Goal: Check status: Check status

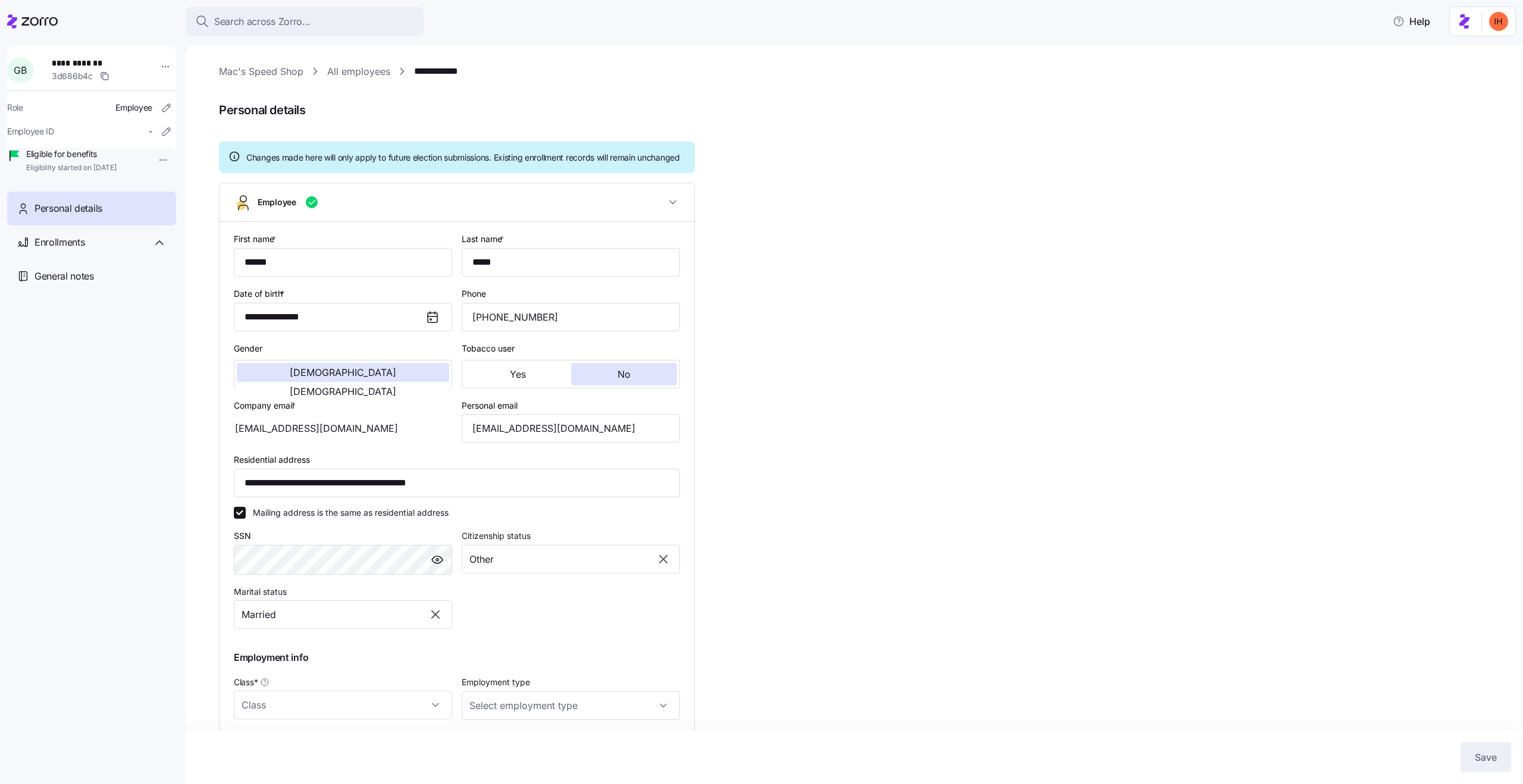
type input "All Employees"
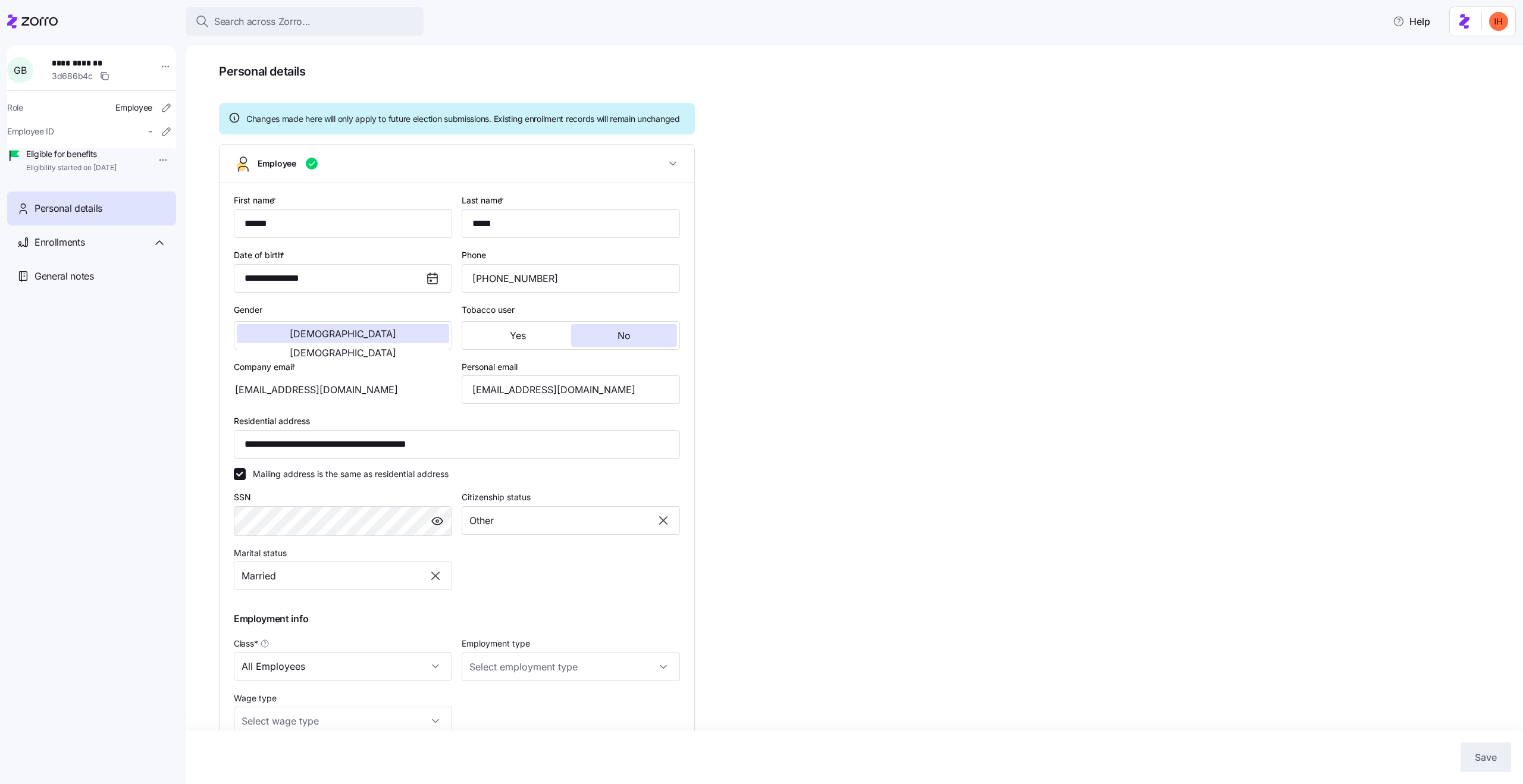
scroll to position [42, 0]
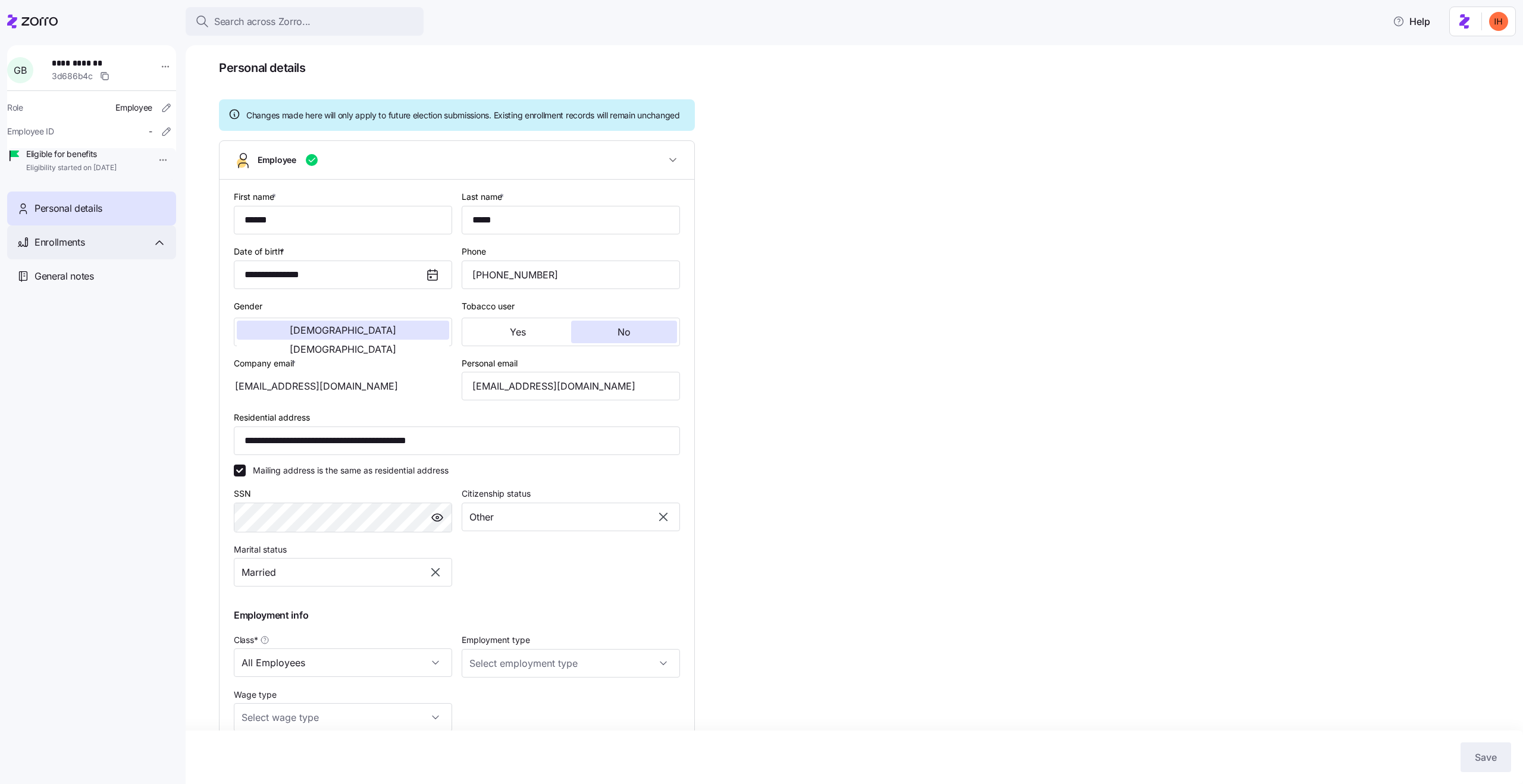
click at [85, 249] on span "Enrollments" at bounding box center [59, 242] width 50 height 15
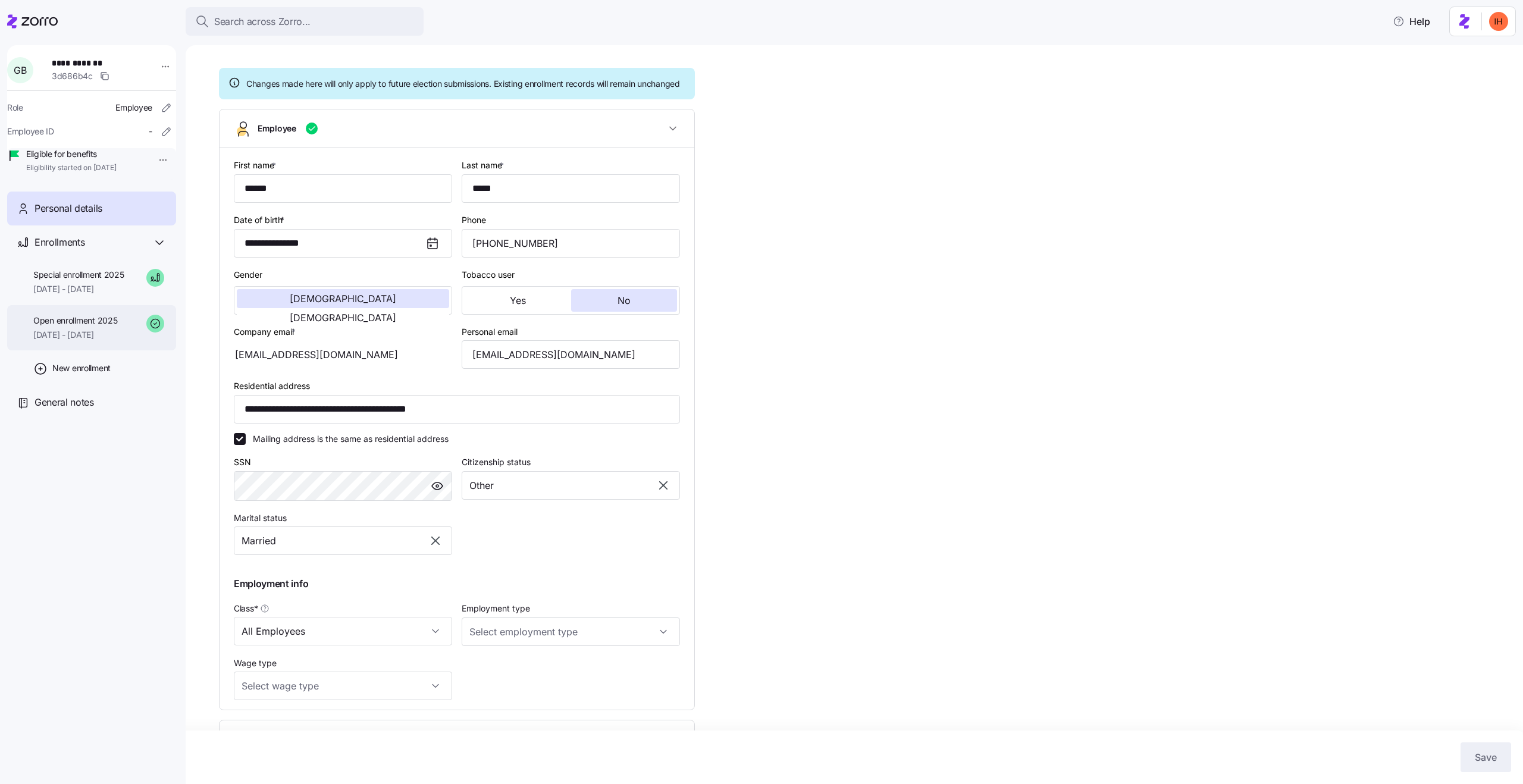
scroll to position [72, 0]
click at [49, 295] on span "[DATE] - [DATE]" at bounding box center [79, 289] width 91 height 12
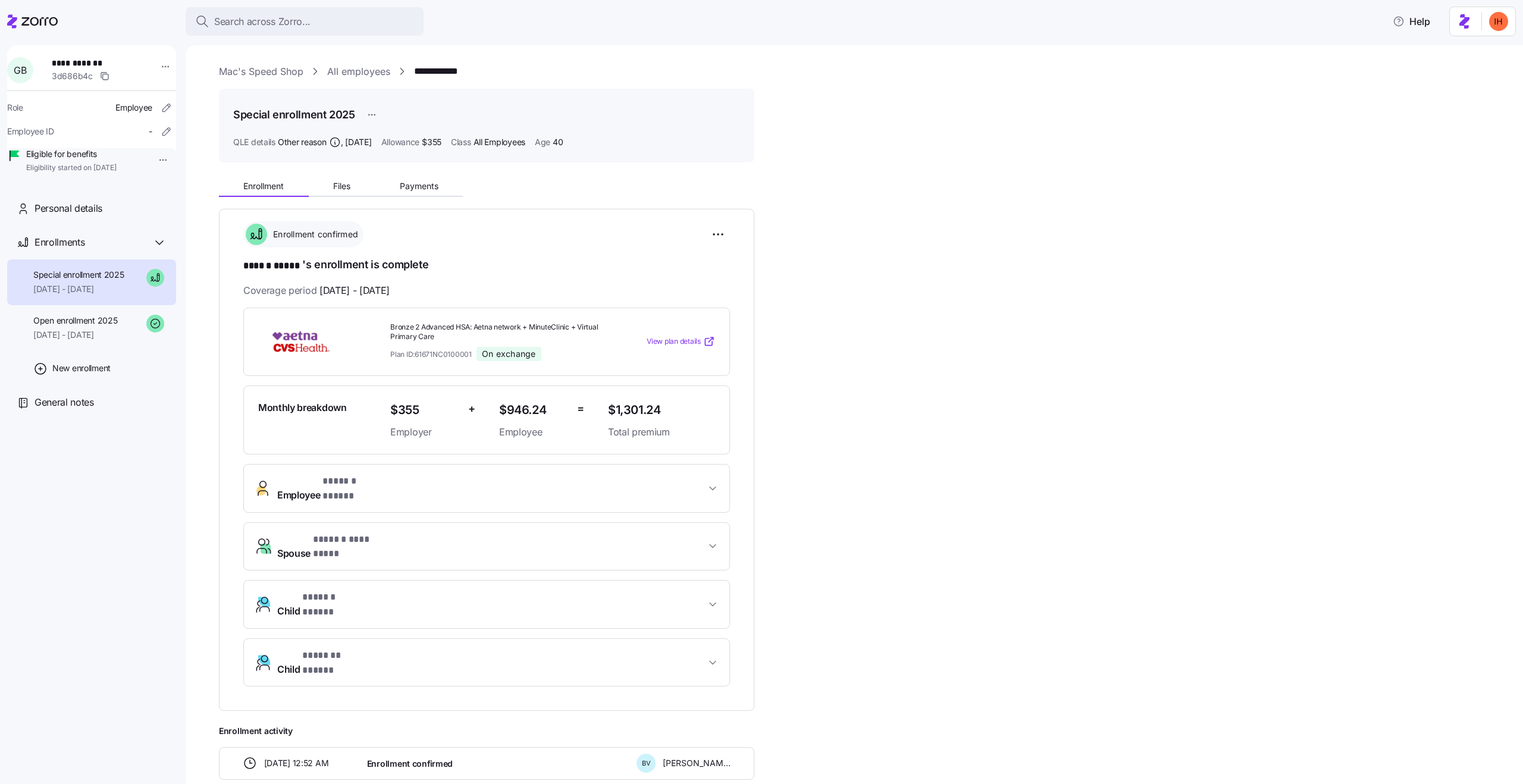
click at [326, 478] on span "* ****** ***** *" at bounding box center [354, 481] width 65 height 15
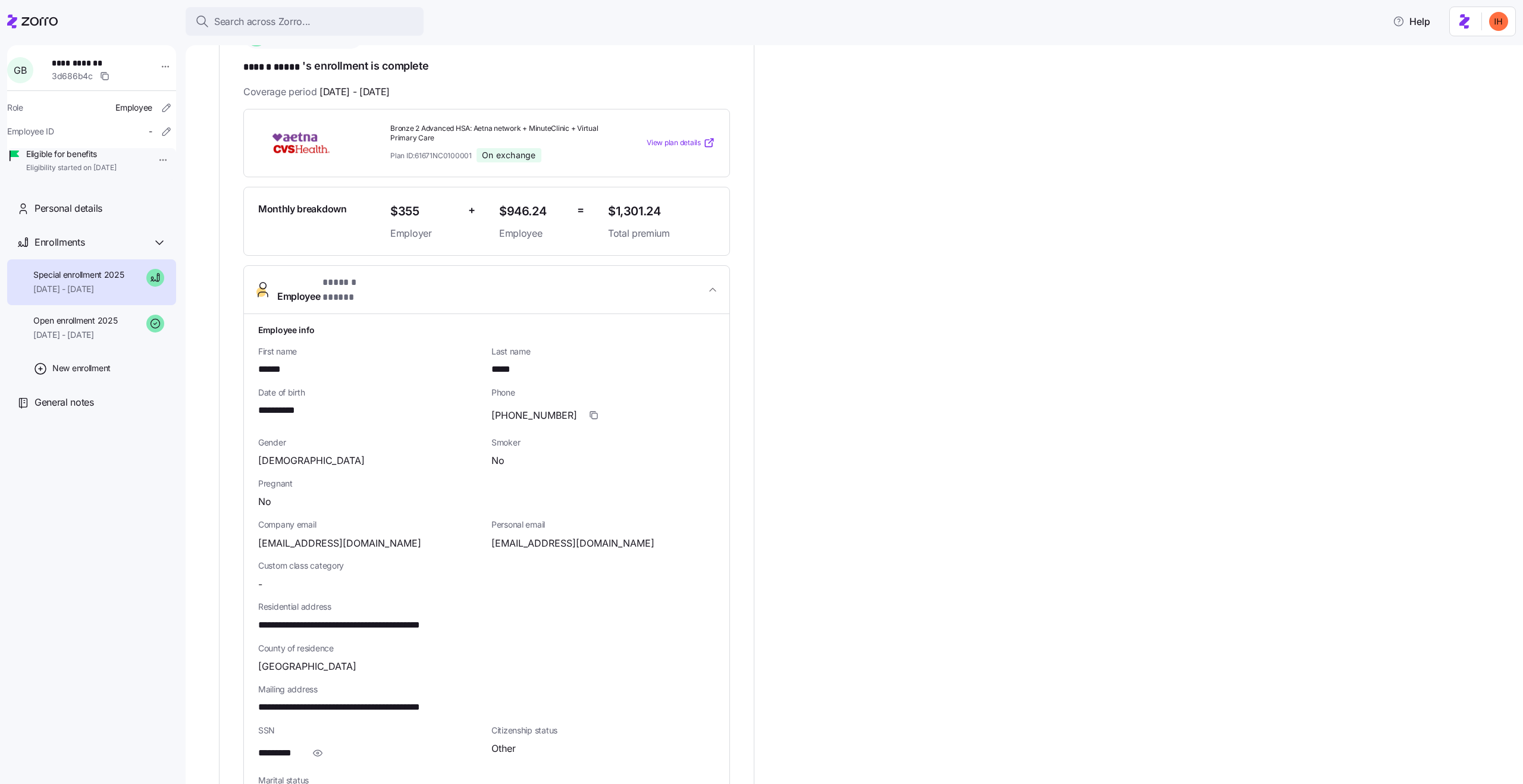
scroll to position [276, 0]
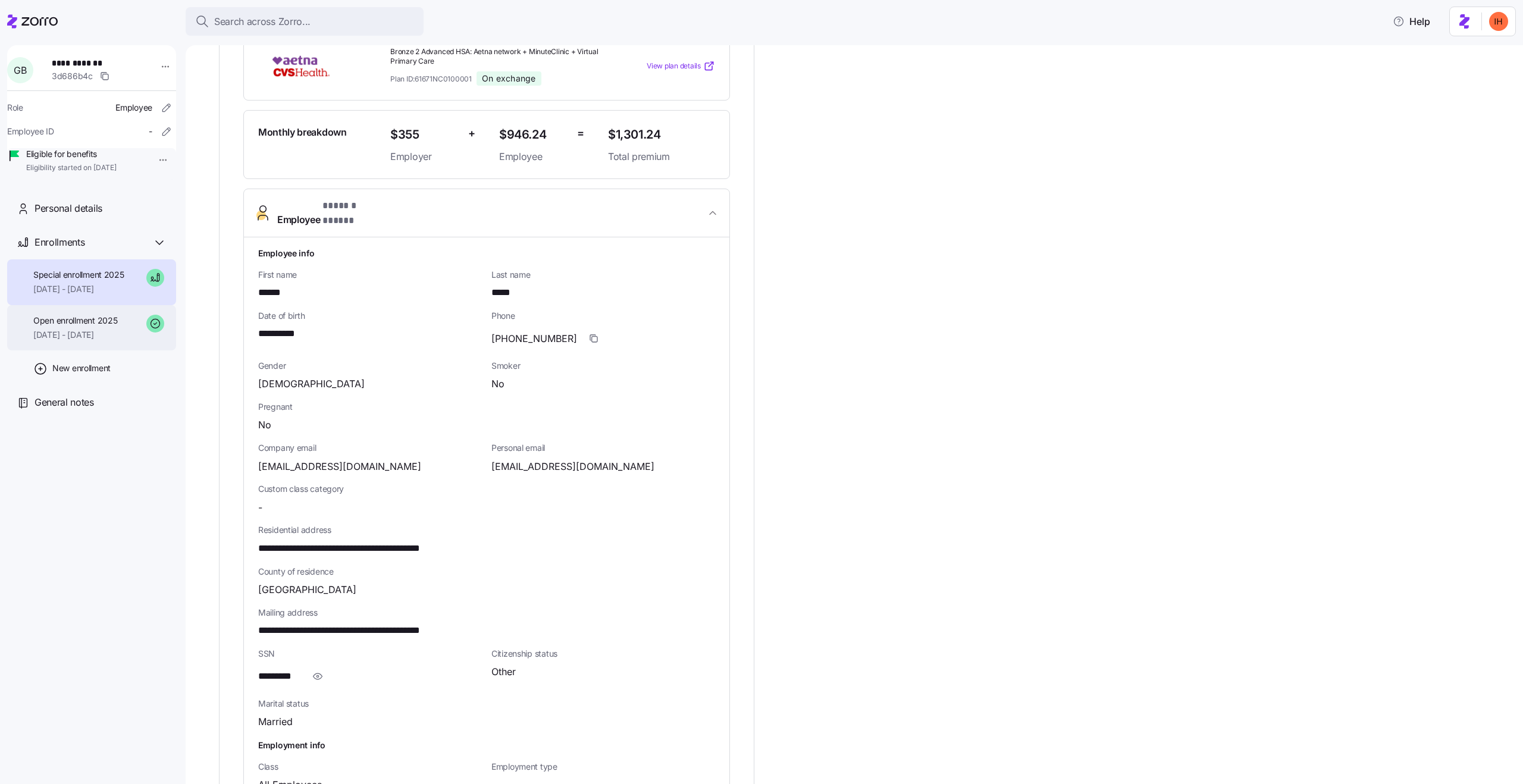
click at [95, 326] on span "Open enrollment 2025" at bounding box center [75, 321] width 84 height 12
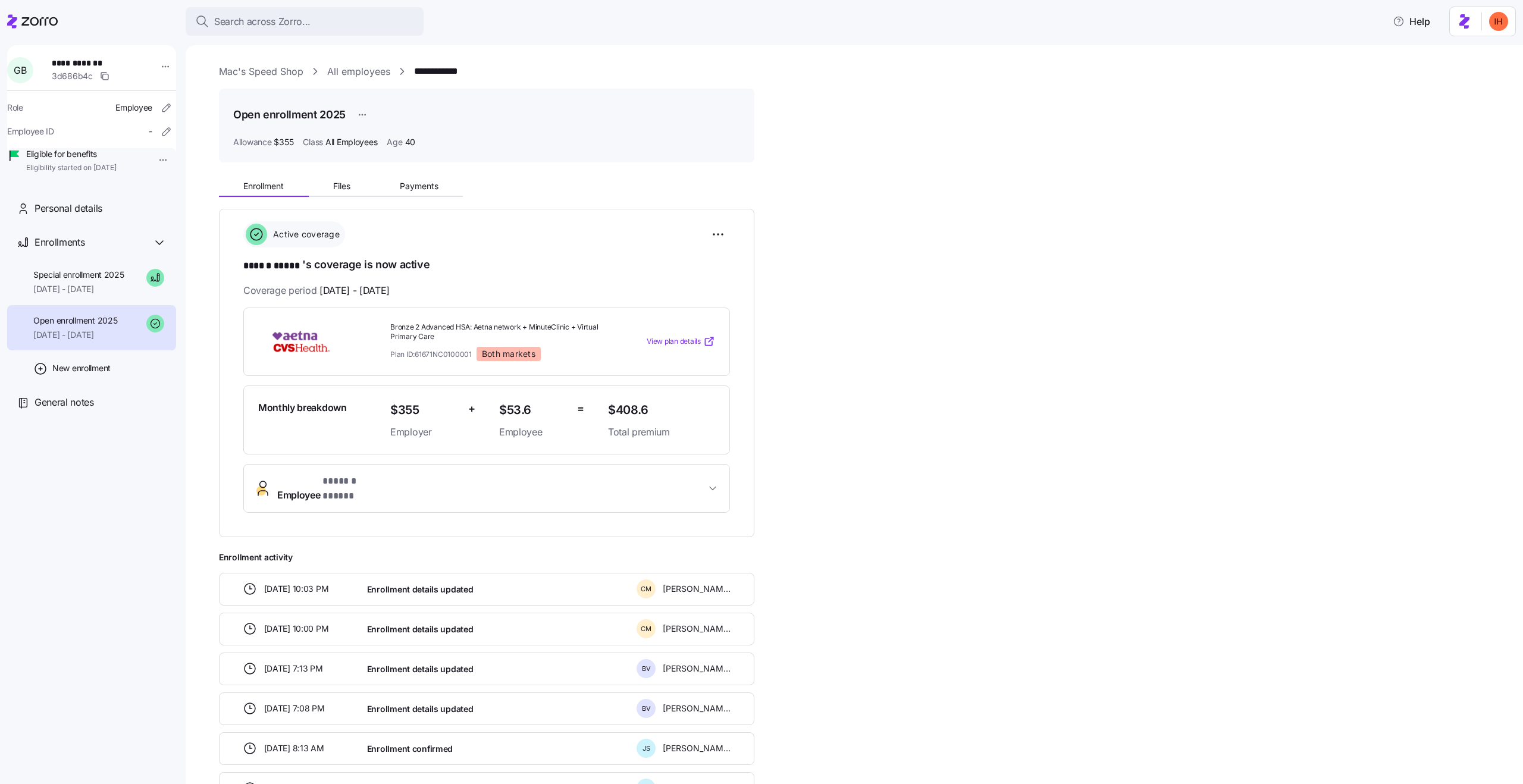
click at [346, 494] on button "Employee * ****** ***** *" at bounding box center [487, 488] width 486 height 47
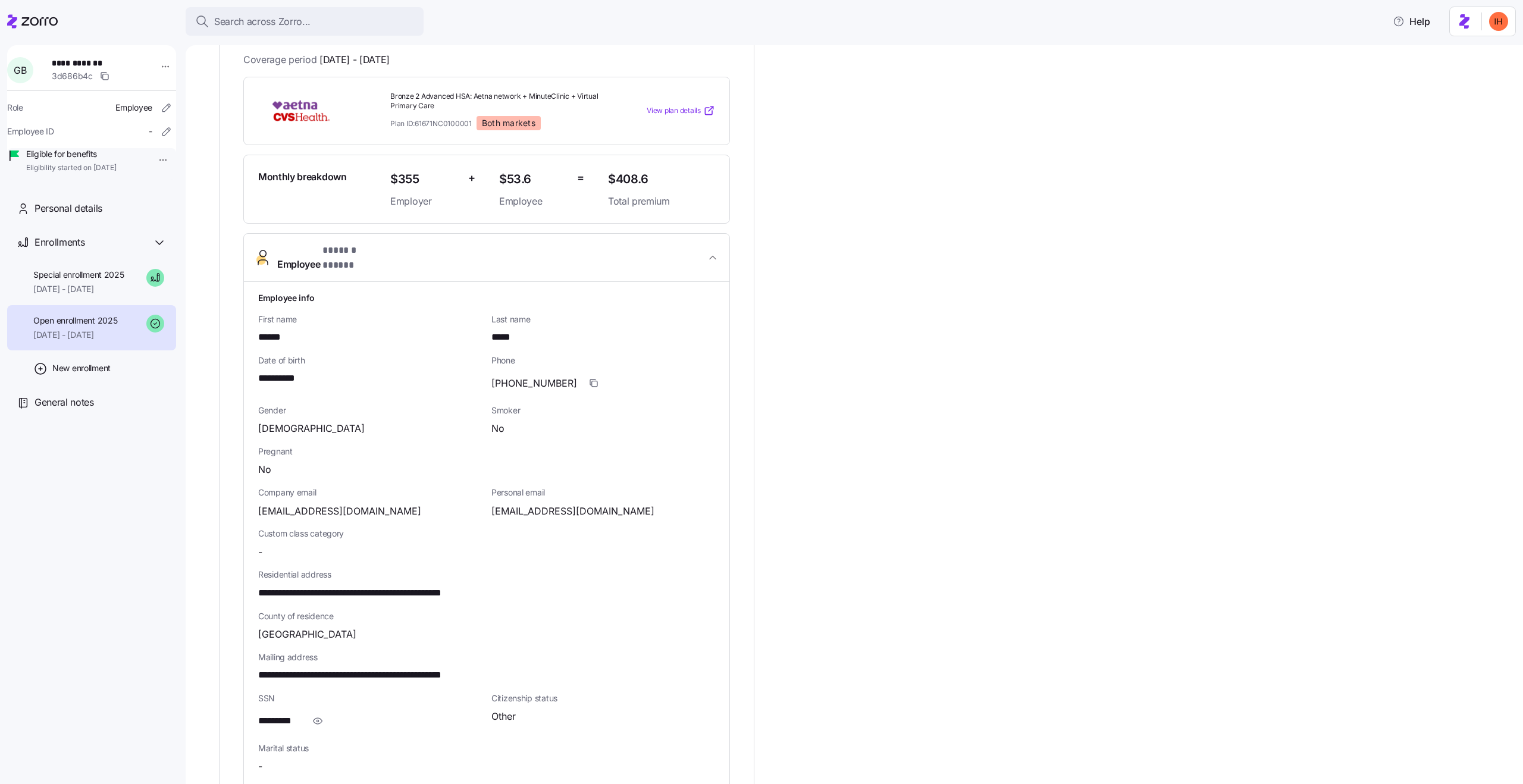
scroll to position [236, 0]
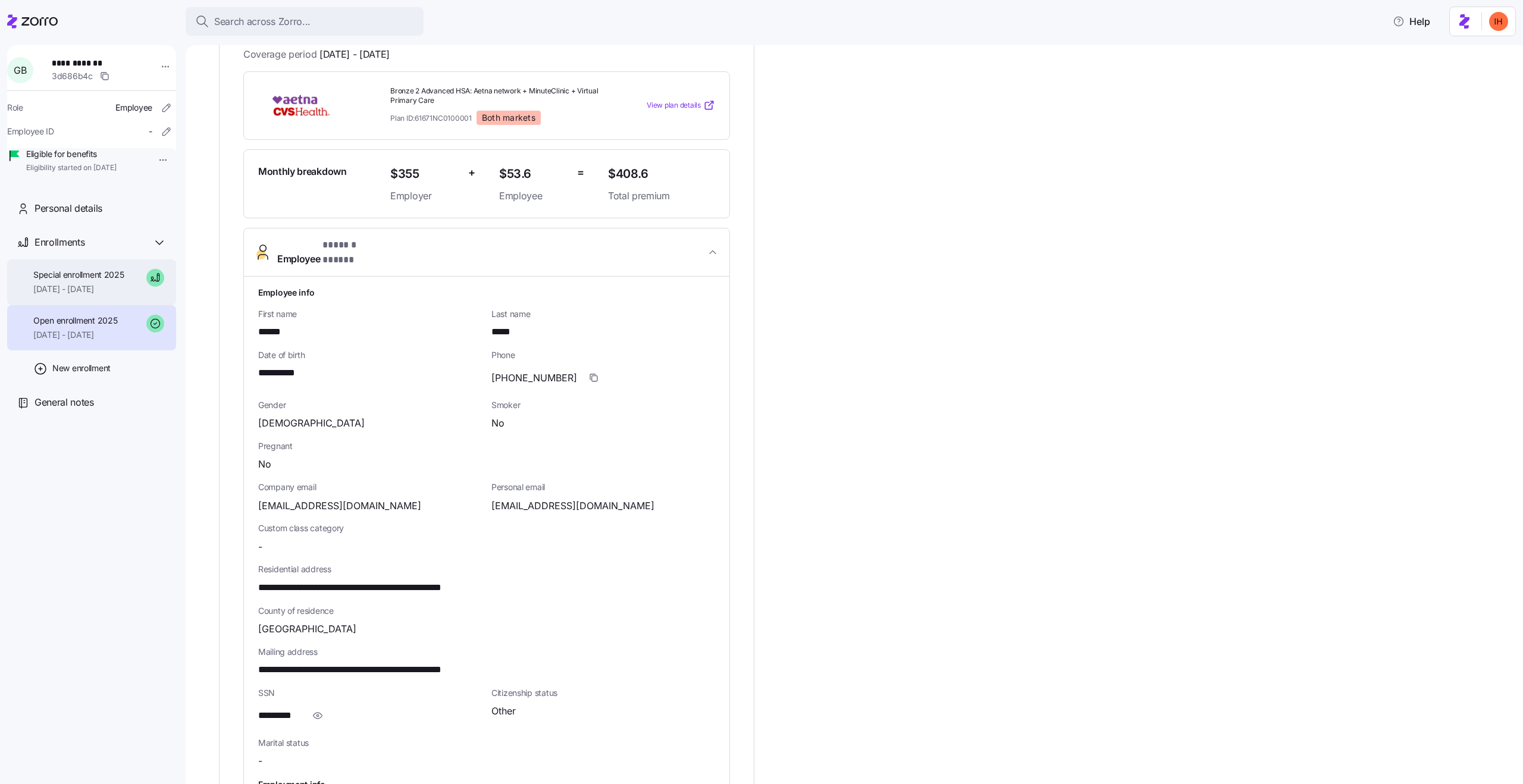
click at [67, 281] on span "Special enrollment 2025" at bounding box center [79, 275] width 91 height 12
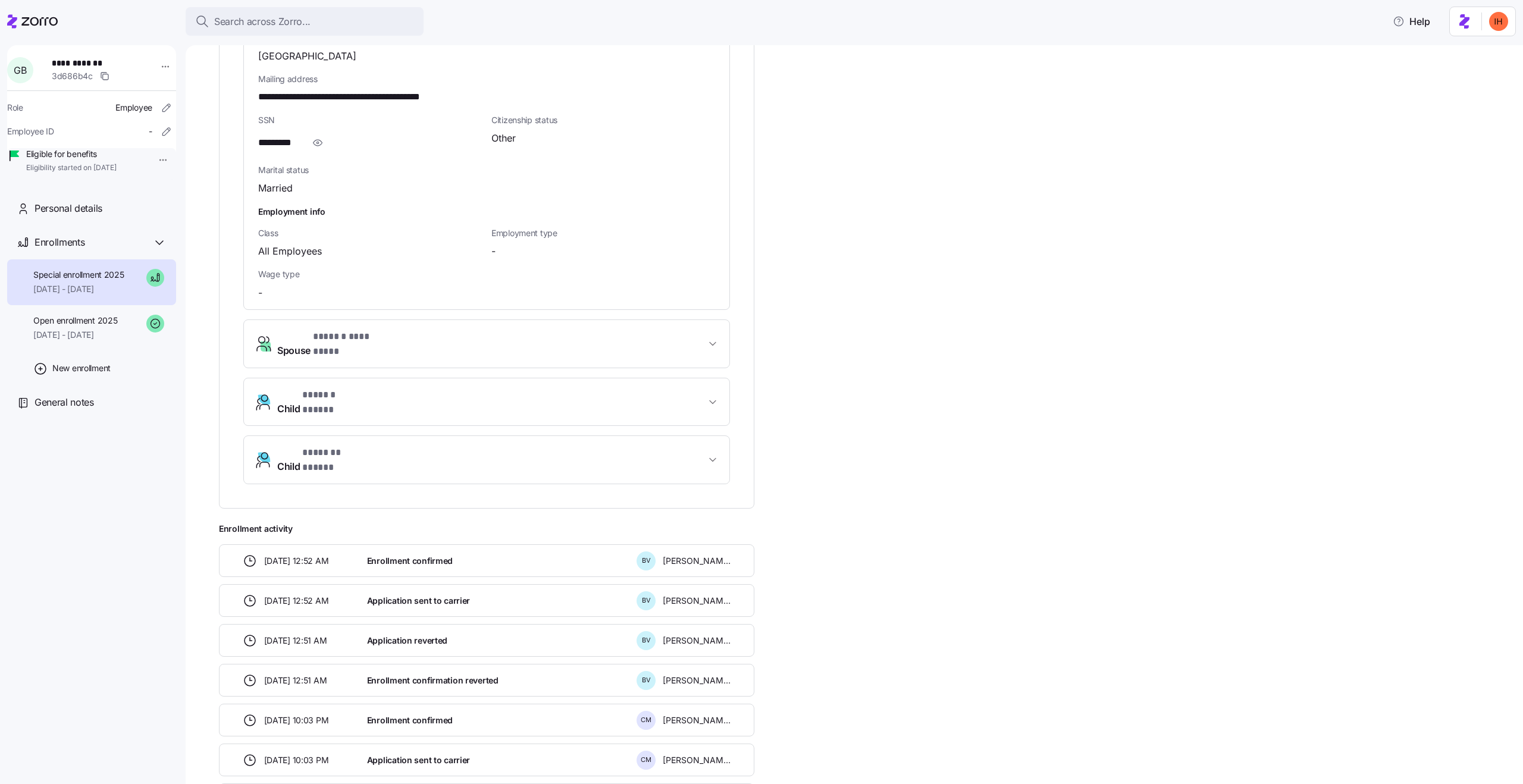
scroll to position [810, 0]
click at [433, 673] on span "Enrollment confirmation reverted" at bounding box center [432, 679] width 131 height 12
click at [460, 673] on span "Enrollment confirmation reverted" at bounding box center [432, 679] width 131 height 12
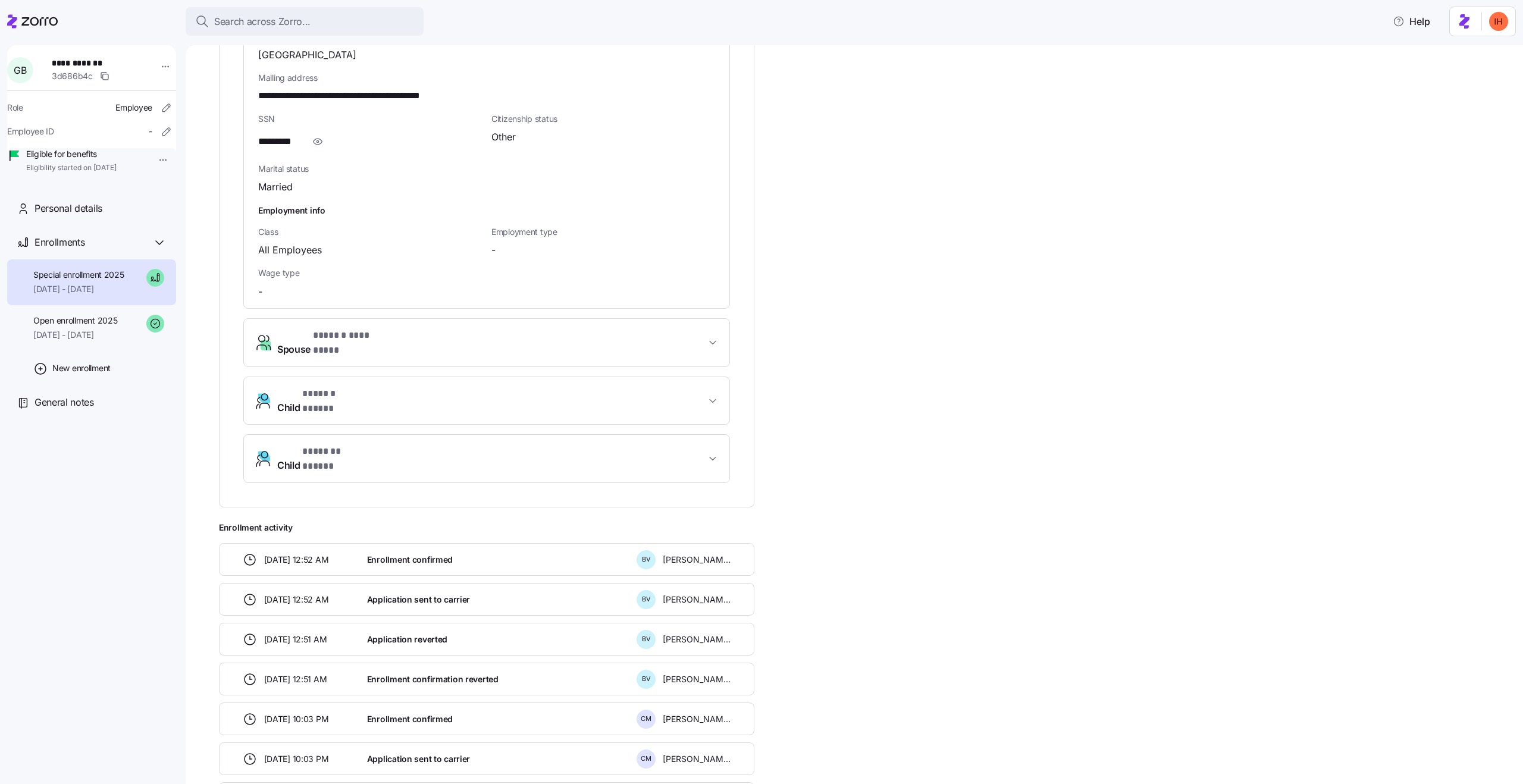
click at [390, 634] on span "Application reverted" at bounding box center [407, 640] width 81 height 12
click at [402, 593] on span "Application sent to carrier" at bounding box center [418, 599] width 103 height 12
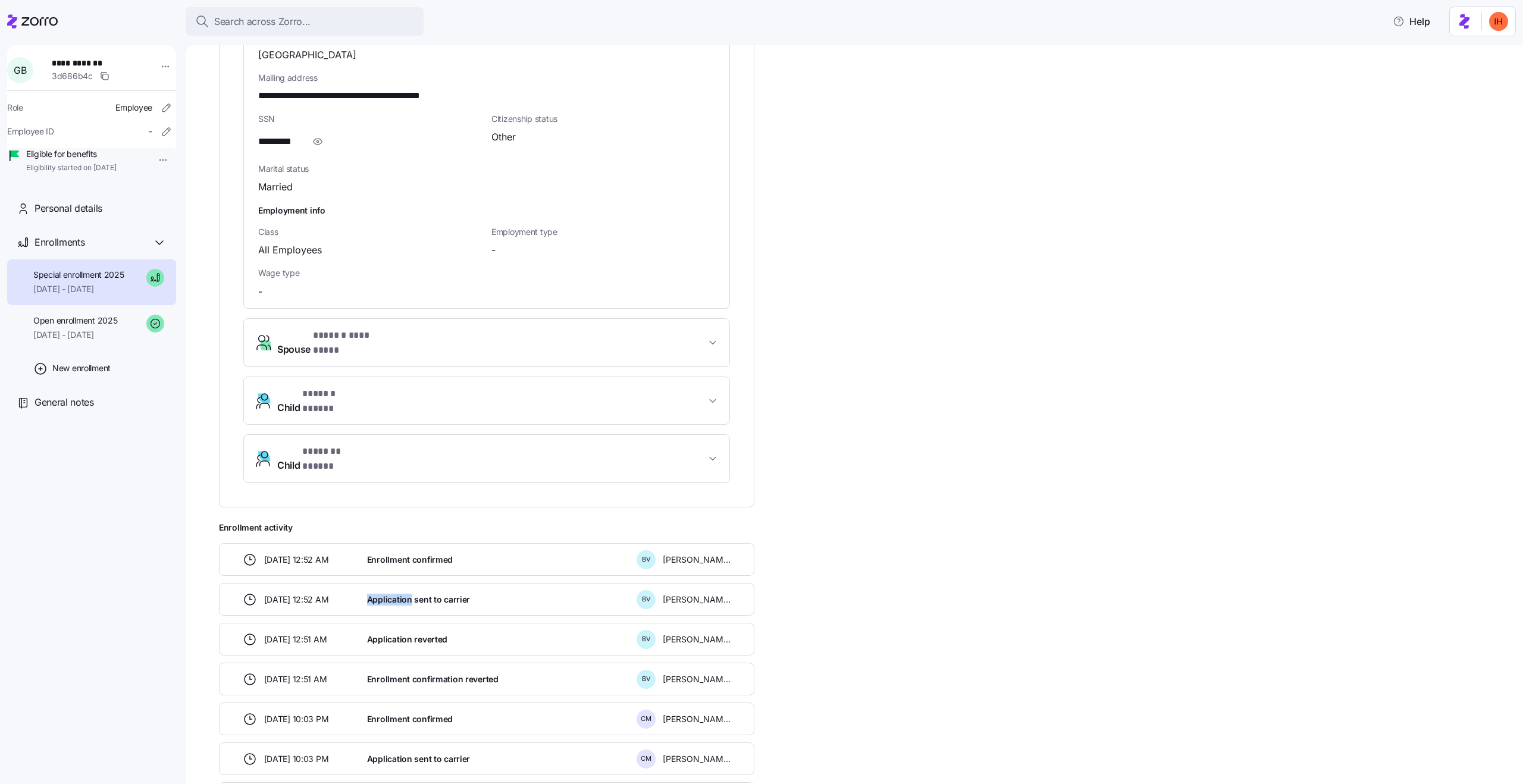
click at [402, 593] on span "Application sent to carrier" at bounding box center [418, 599] width 103 height 12
click at [429, 593] on span "Application sent to carrier" at bounding box center [418, 599] width 103 height 12
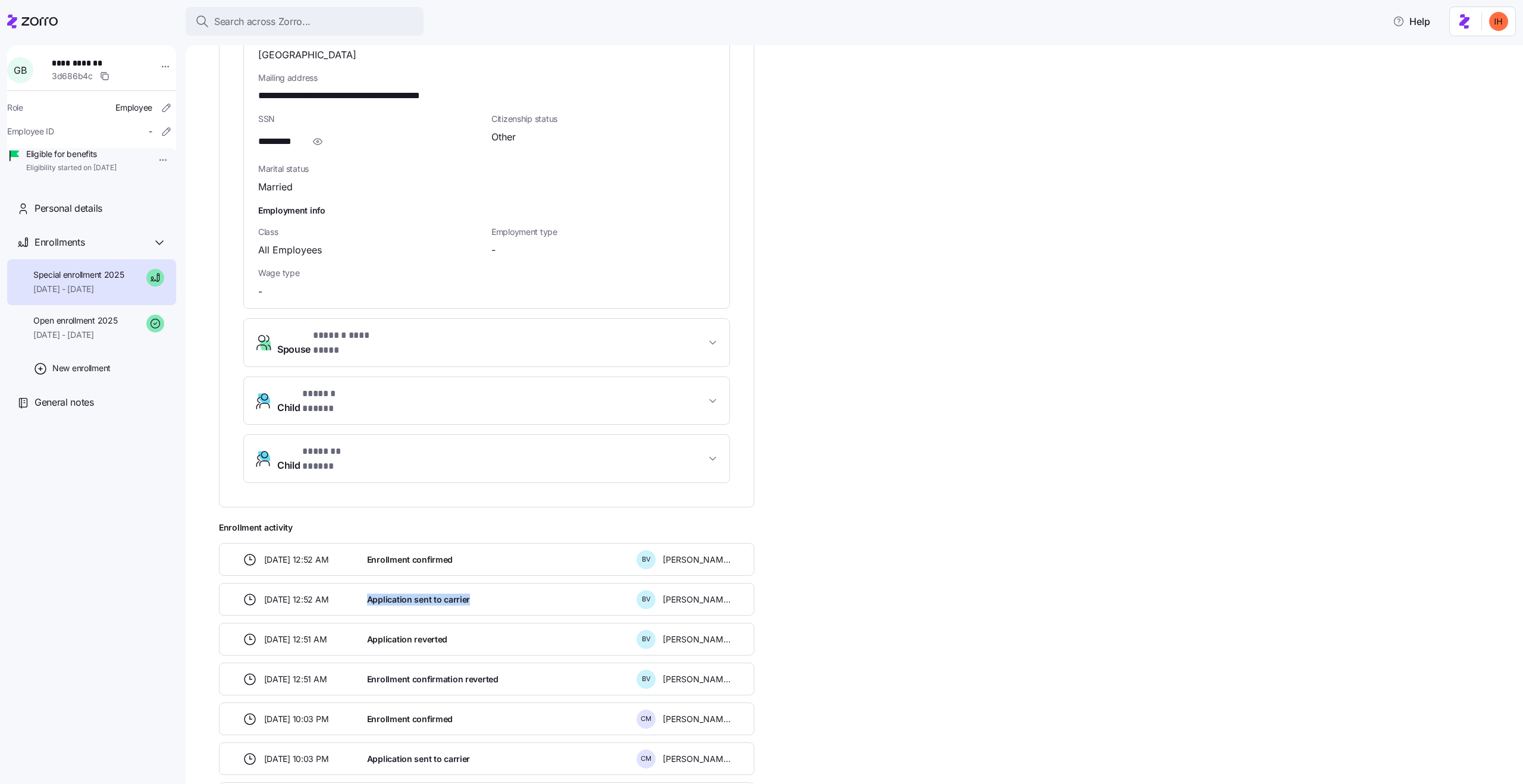
click at [446, 593] on span "Application sent to carrier" at bounding box center [418, 599] width 103 height 12
click at [432, 593] on span "Application sent to carrier" at bounding box center [418, 599] width 103 height 12
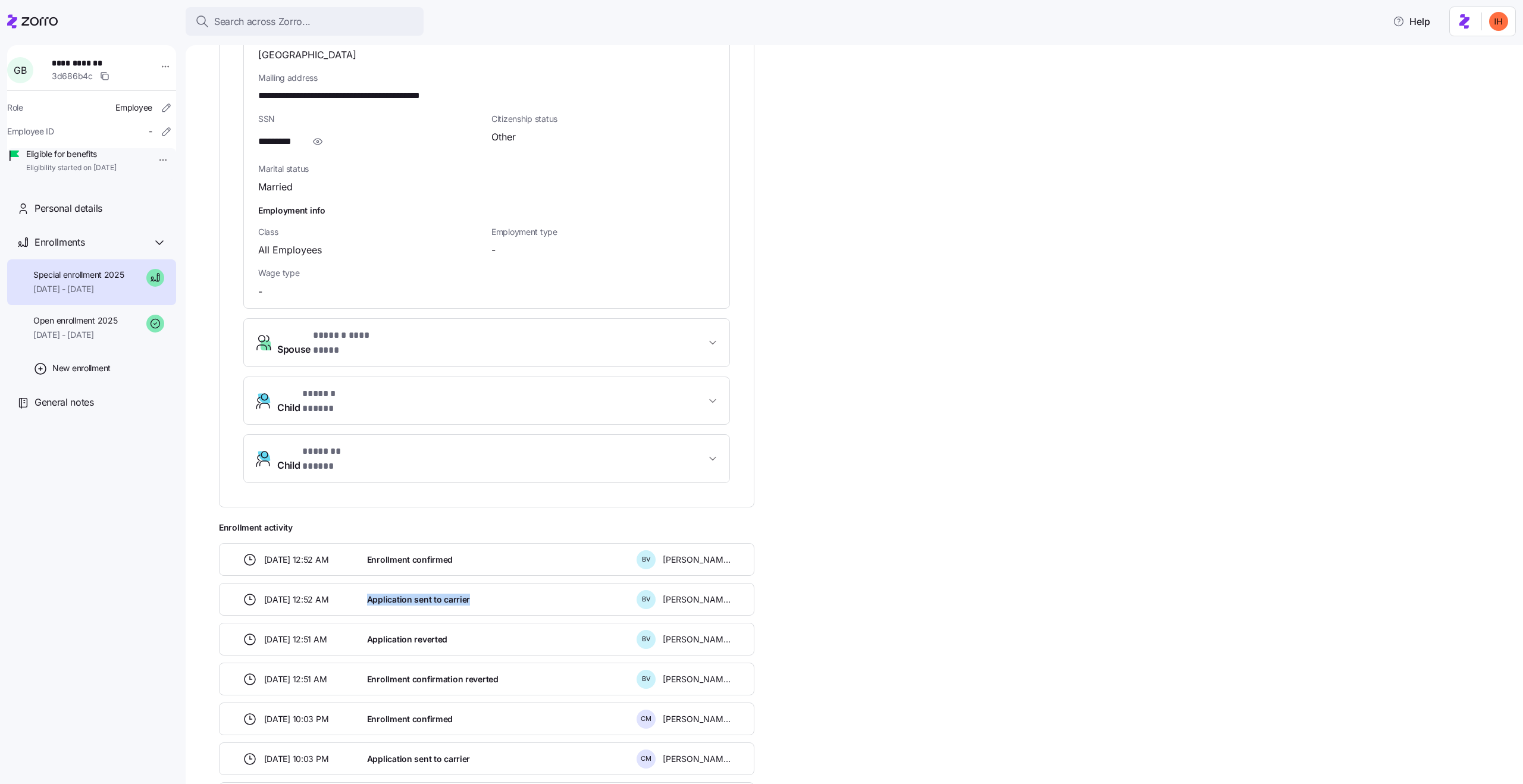
click at [407, 593] on span "Application sent to carrier" at bounding box center [418, 599] width 103 height 12
click at [389, 554] on span "Enrollment confirmed" at bounding box center [410, 560] width 86 height 12
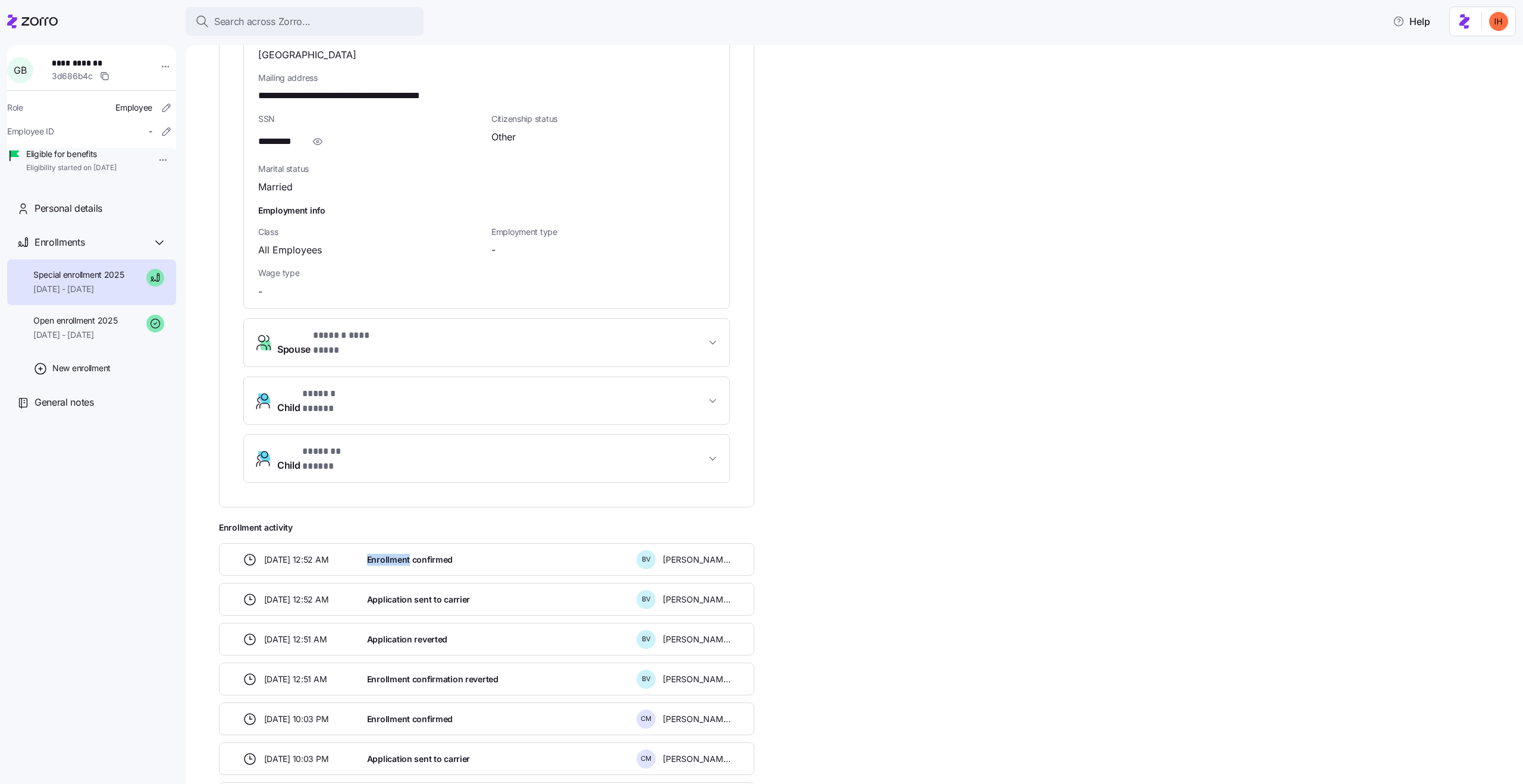
click at [389, 554] on span "Enrollment confirmed" at bounding box center [410, 560] width 86 height 12
click at [439, 554] on span "Enrollment confirmed" at bounding box center [410, 560] width 86 height 12
click at [446, 593] on span "Application sent to carrier" at bounding box center [418, 599] width 103 height 12
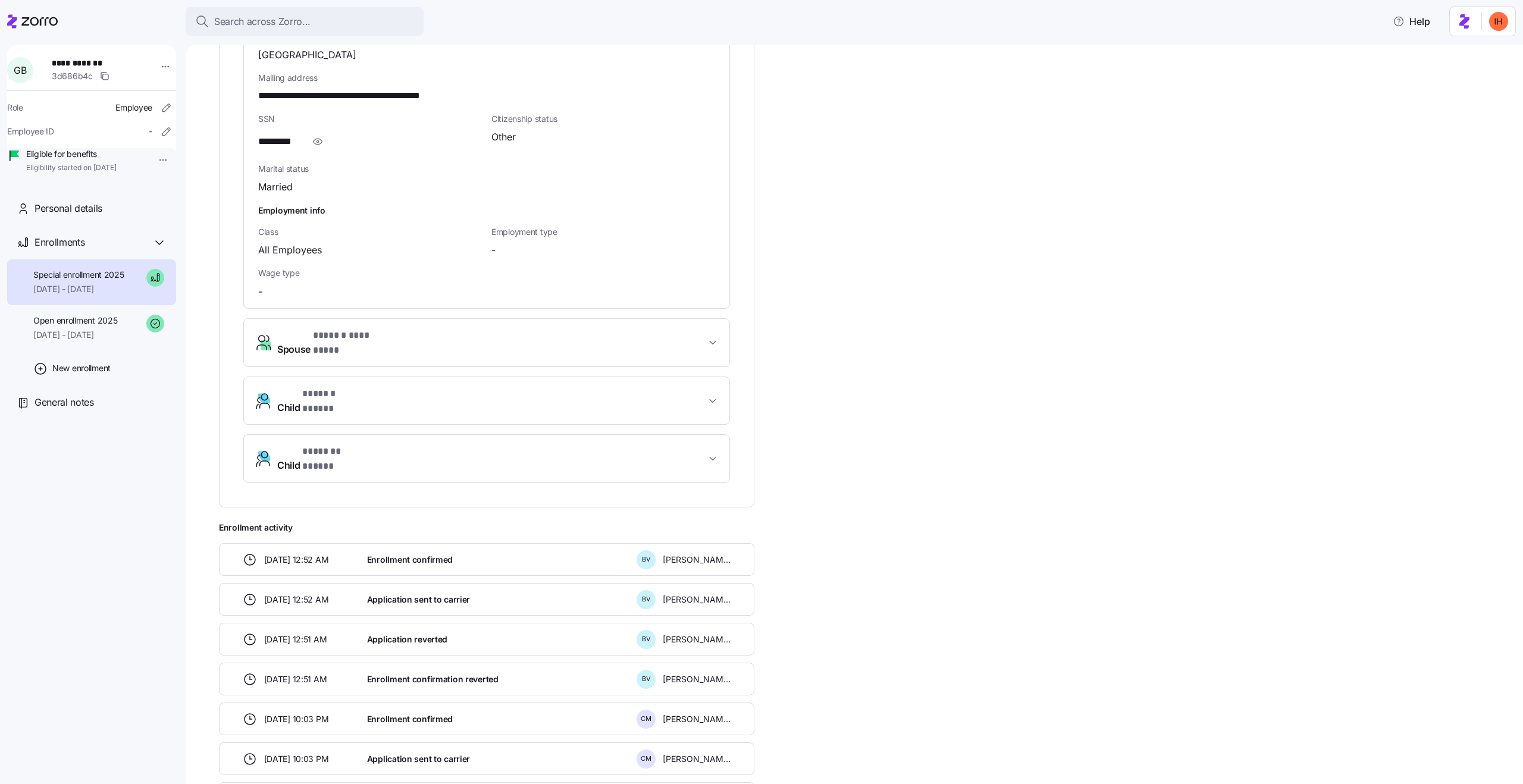
click at [446, 593] on span "Application sent to carrier" at bounding box center [418, 599] width 103 height 12
click at [398, 554] on span "Enrollment confirmed" at bounding box center [410, 560] width 86 height 12
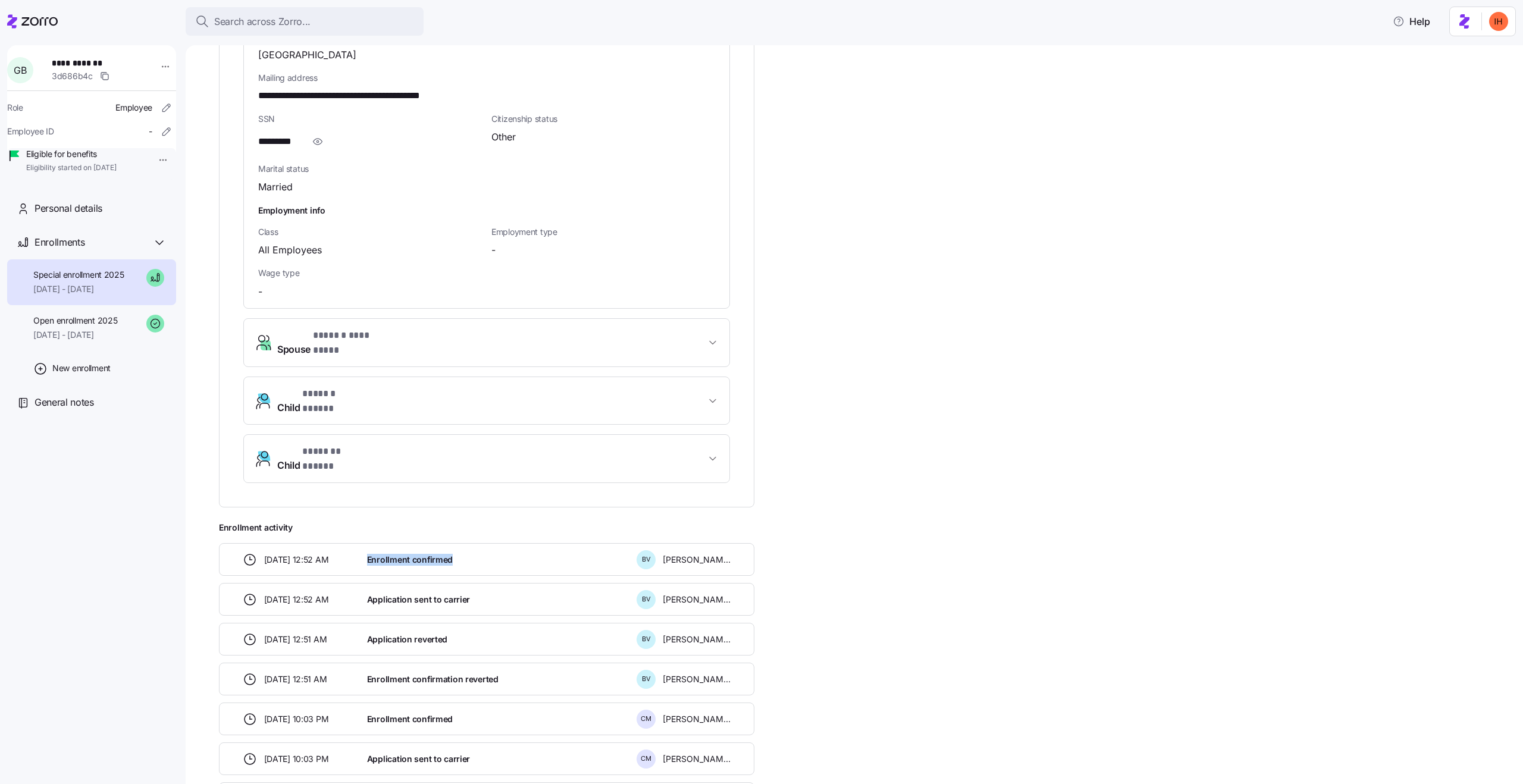
click at [432, 587] on div "Application sent to carrier" at bounding box center [497, 599] width 270 height 24
click at [408, 593] on span "Application sent to carrier" at bounding box center [418, 599] width 103 height 12
click at [383, 554] on span "Enrollment confirmed" at bounding box center [410, 560] width 86 height 12
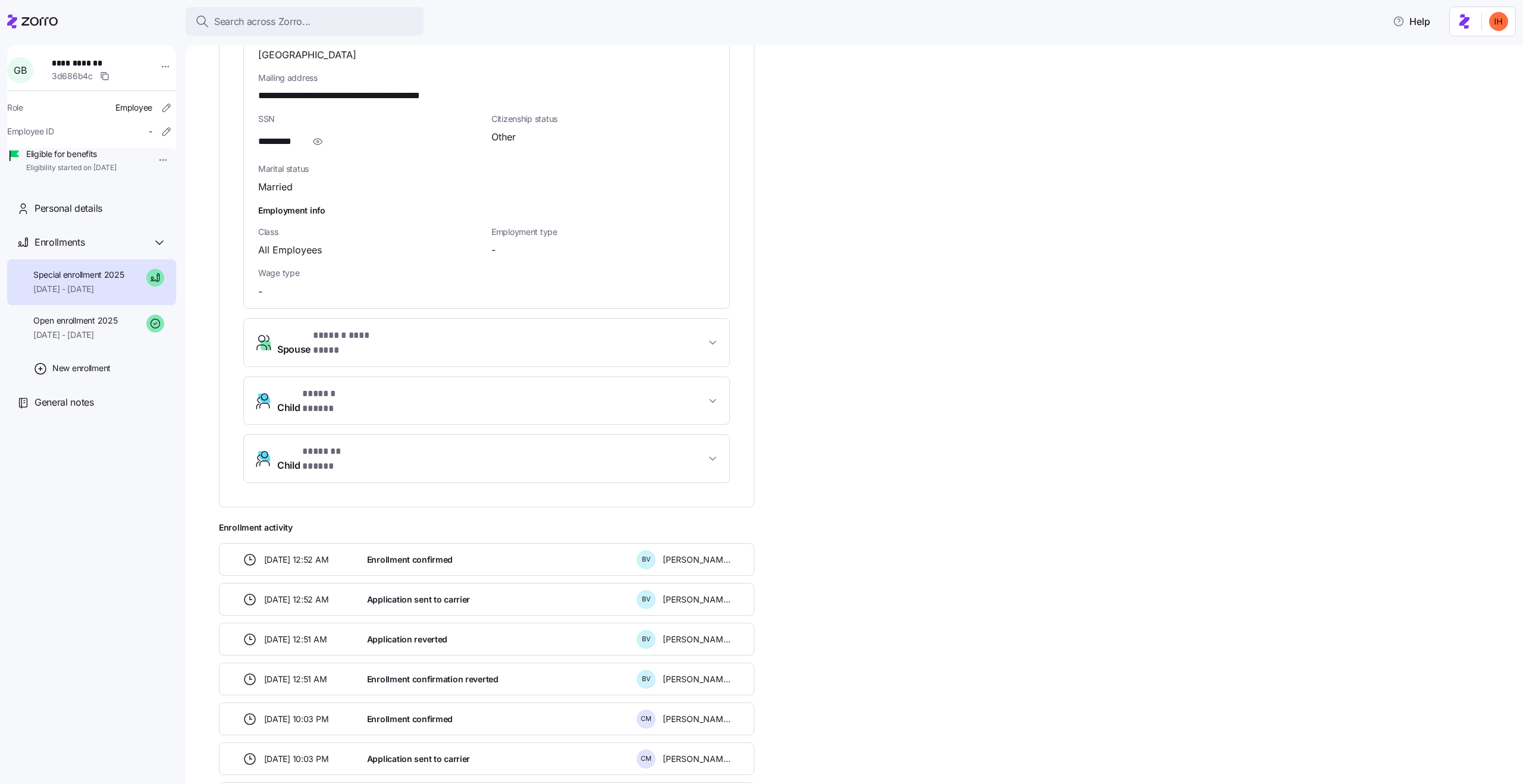
click at [383, 554] on span "Enrollment confirmed" at bounding box center [410, 560] width 86 height 12
click at [426, 554] on span "Enrollment confirmed" at bounding box center [410, 560] width 86 height 12
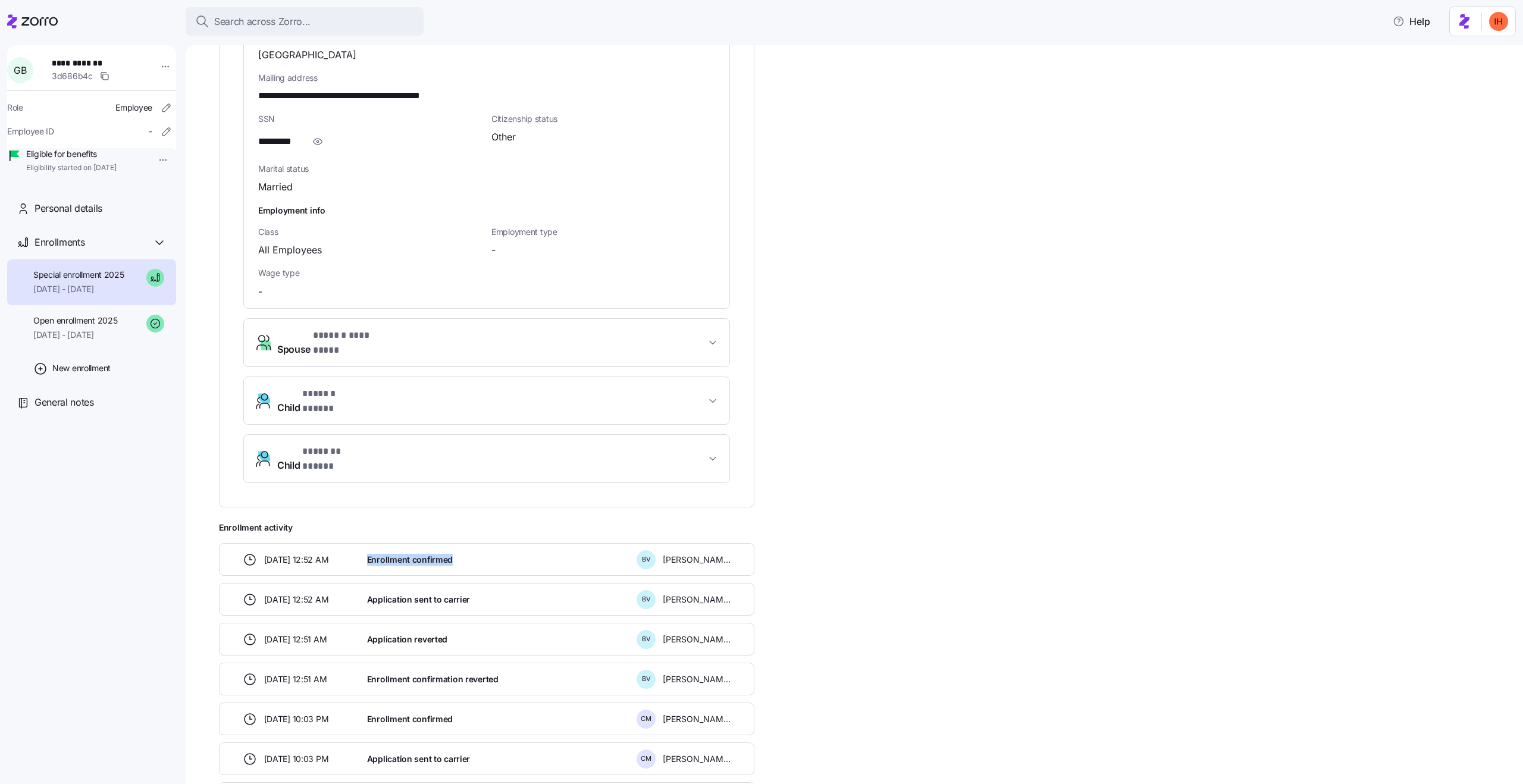
click at [432, 593] on span "Application sent to carrier" at bounding box center [418, 599] width 103 height 12
click at [396, 554] on span "Enrollment confirmed" at bounding box center [410, 560] width 86 height 12
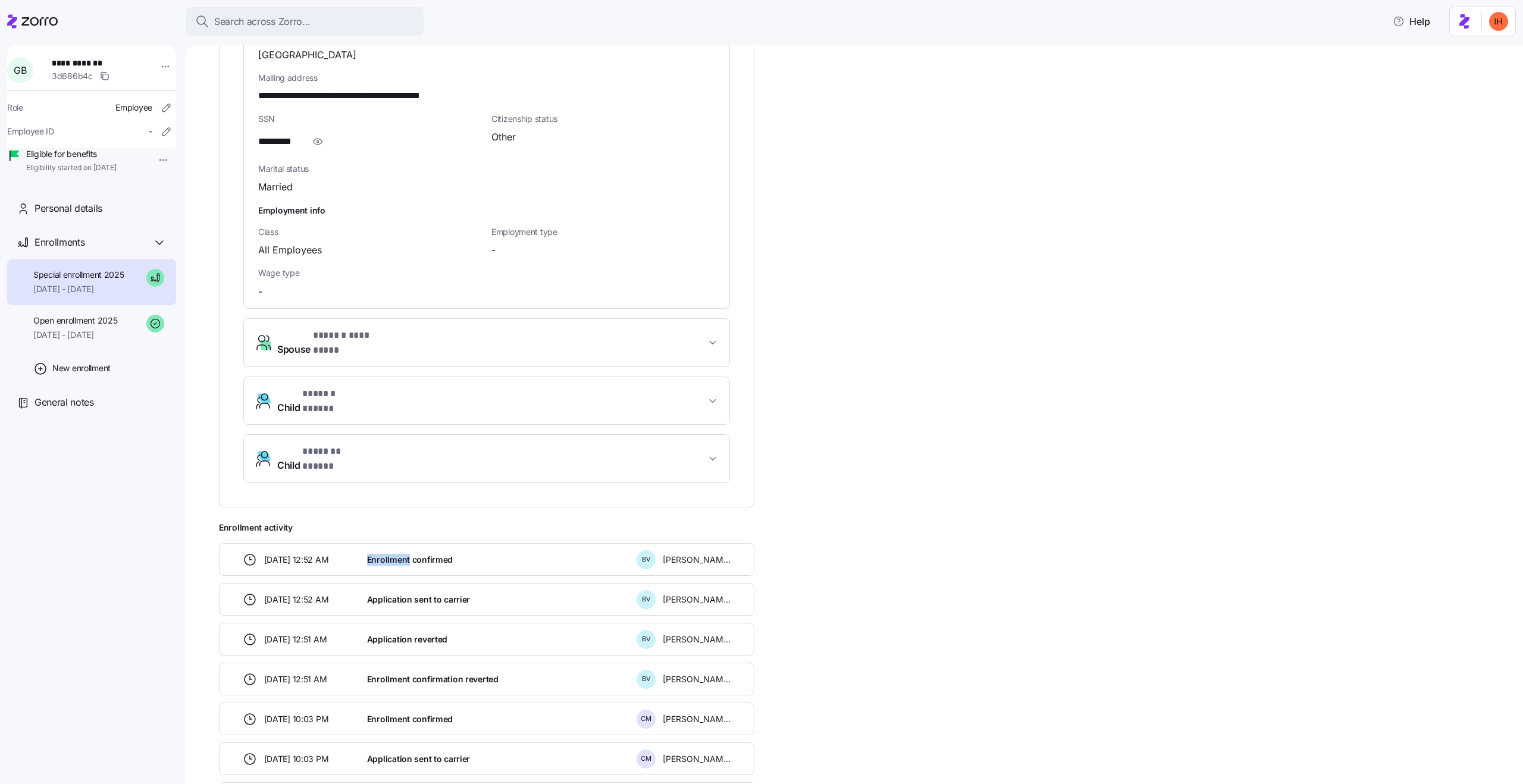
click at [396, 554] on span "Enrollment confirmed" at bounding box center [410, 560] width 86 height 12
click at [439, 593] on span "Application sent to carrier" at bounding box center [418, 599] width 103 height 12
click at [415, 554] on span "Enrollment confirmed" at bounding box center [410, 560] width 86 height 12
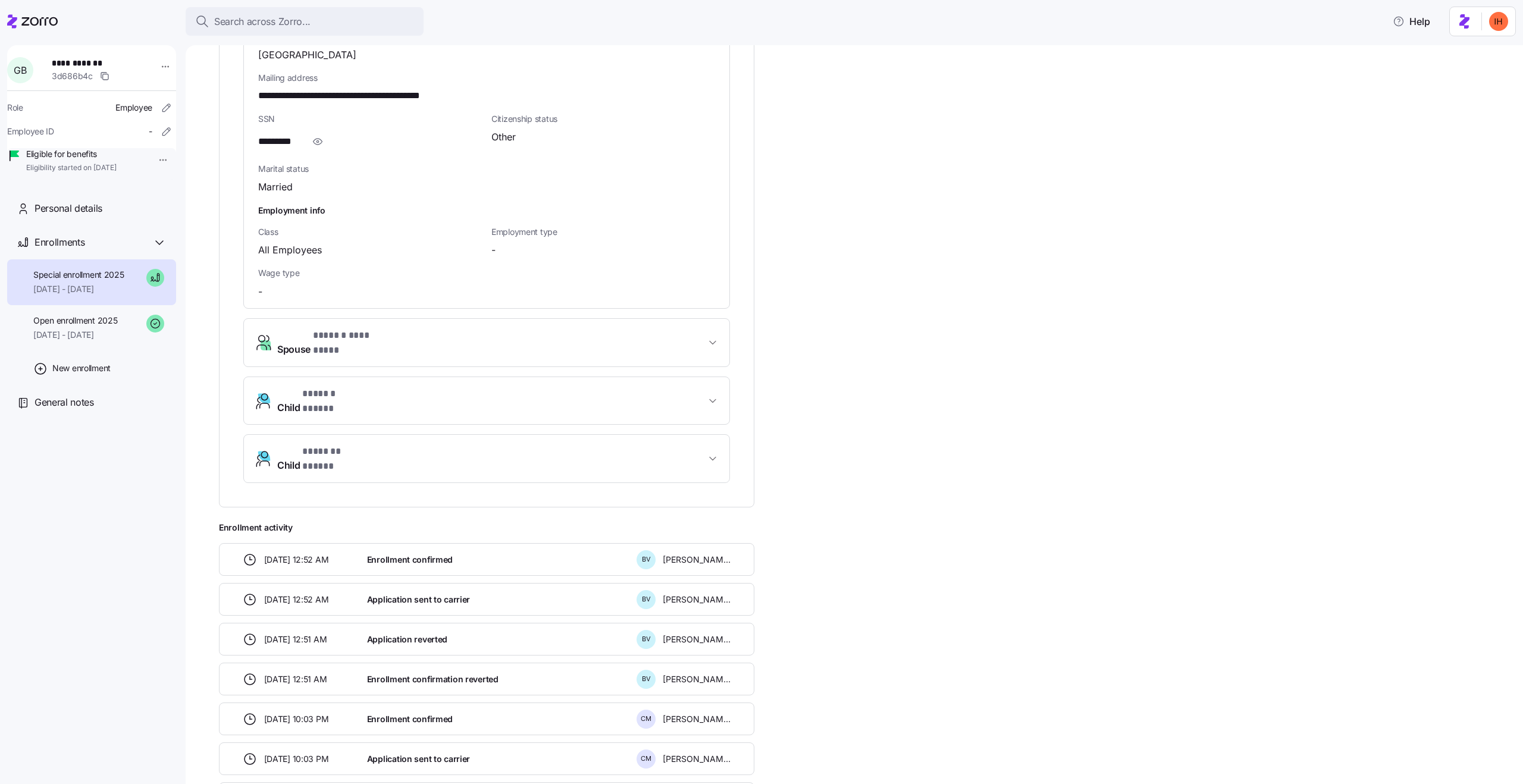
click at [415, 554] on span "Enrollment confirmed" at bounding box center [410, 560] width 86 height 12
click at [430, 587] on div "Application sent to carrier" at bounding box center [497, 599] width 270 height 24
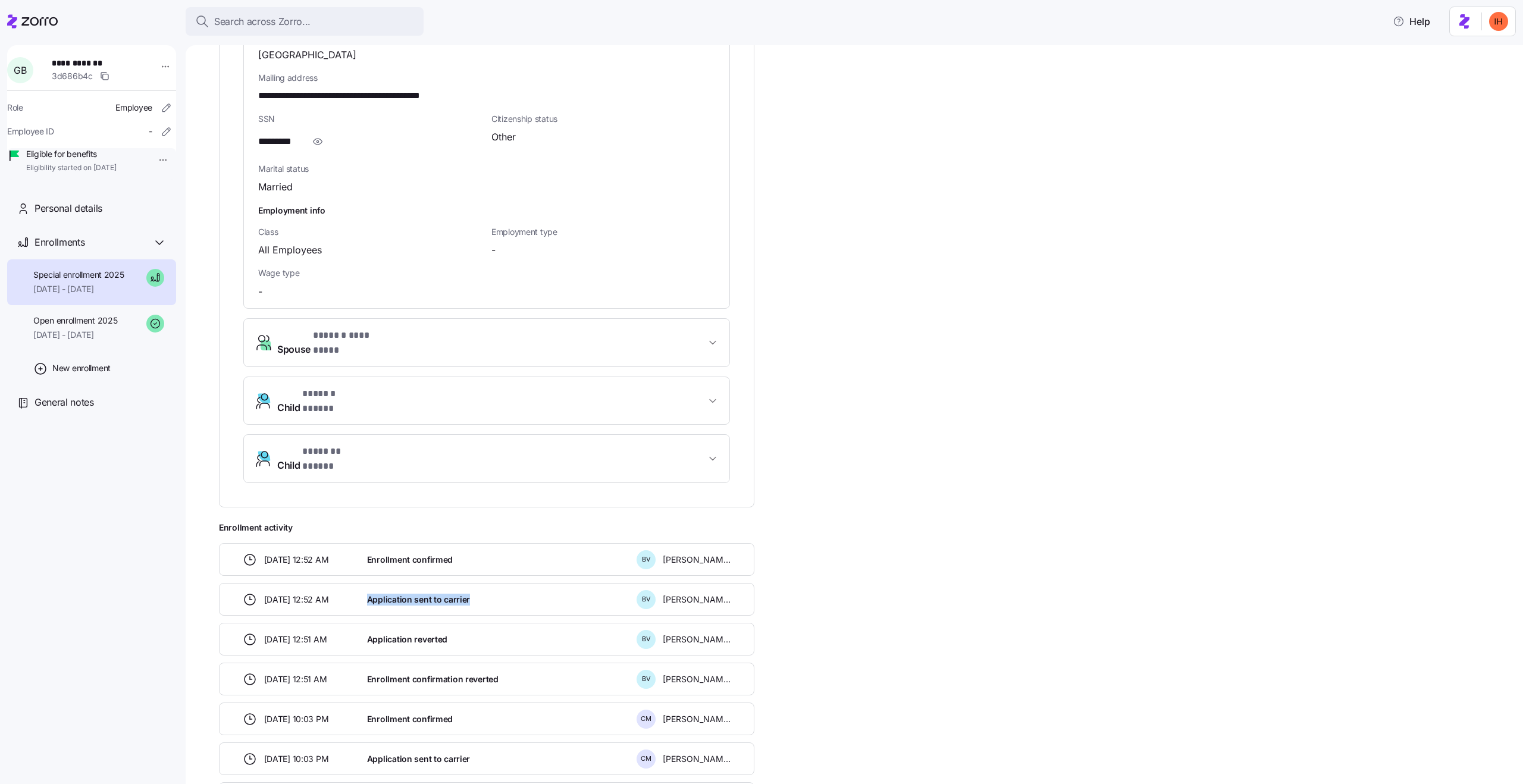
click at [393, 554] on span "Enrollment confirmed" at bounding box center [410, 560] width 86 height 12
click at [388, 554] on span "Enrollment confirmed" at bounding box center [410, 560] width 86 height 12
click at [420, 593] on span "Application sent to carrier" at bounding box center [418, 599] width 103 height 12
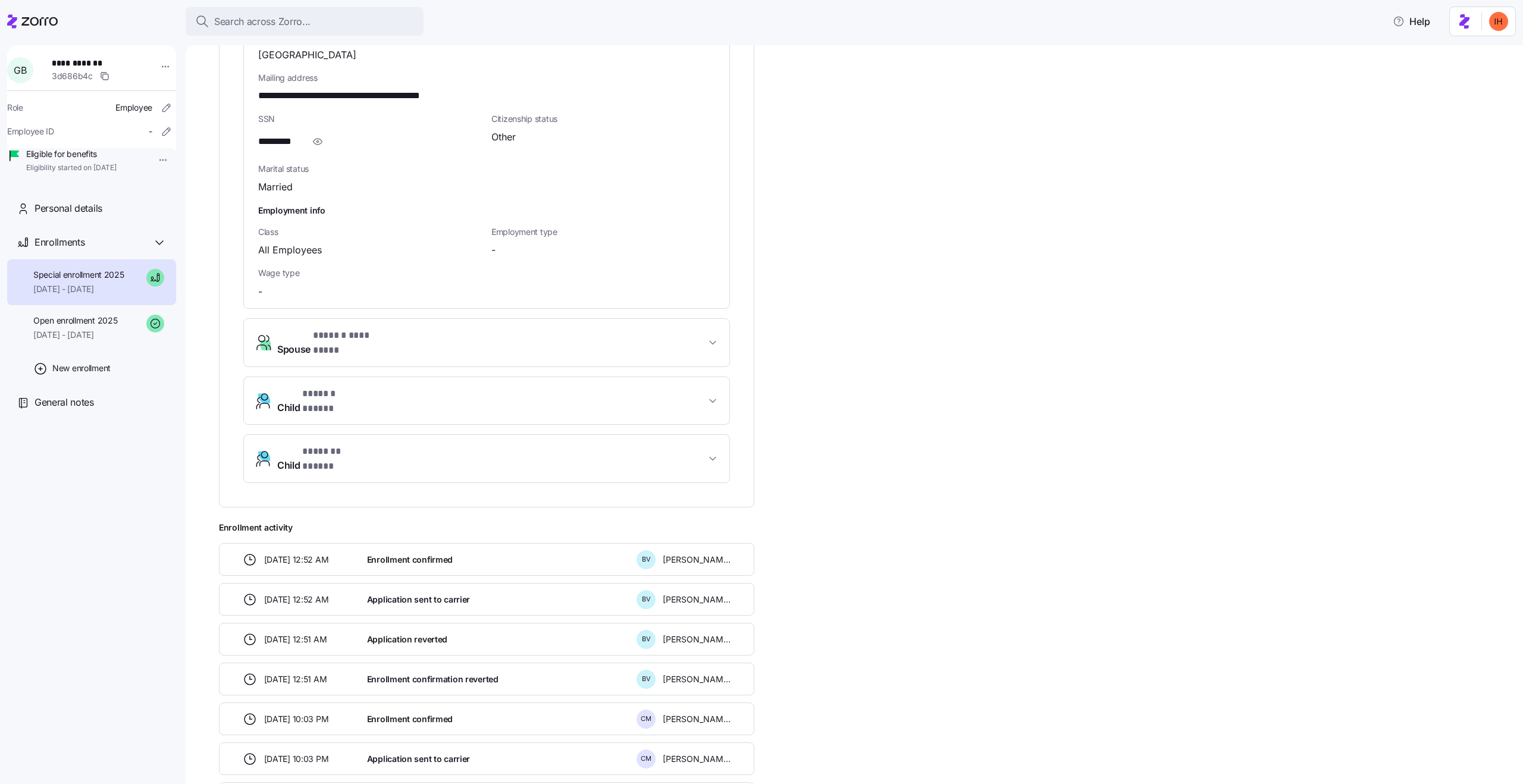
click at [420, 593] on span "Application sent to carrier" at bounding box center [418, 599] width 103 height 12
click at [391, 554] on span "Enrollment confirmed" at bounding box center [410, 560] width 86 height 12
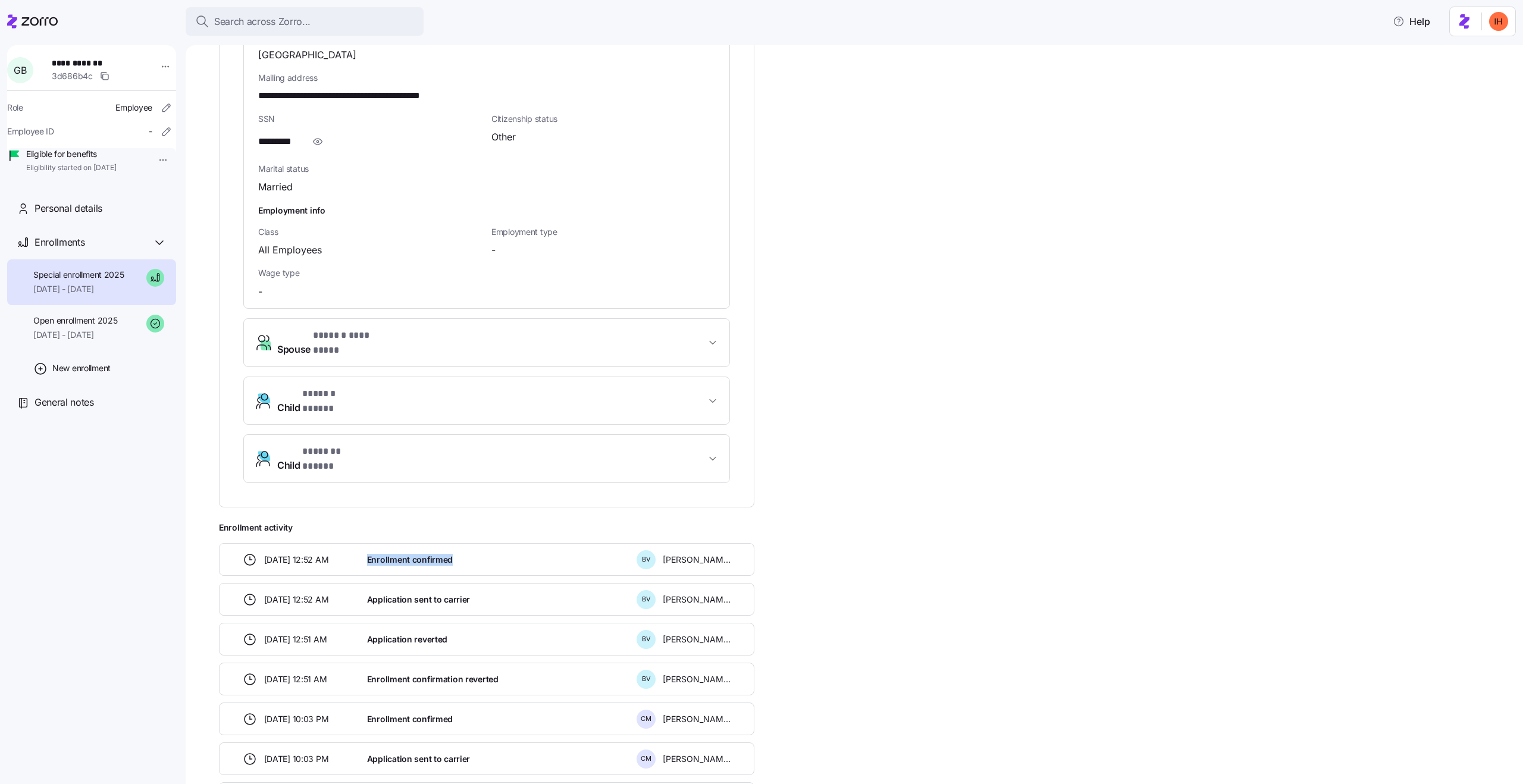
click at [421, 593] on span "Application sent to carrier" at bounding box center [418, 599] width 103 height 12
click at [394, 554] on span "Enrollment confirmed" at bounding box center [410, 560] width 86 height 12
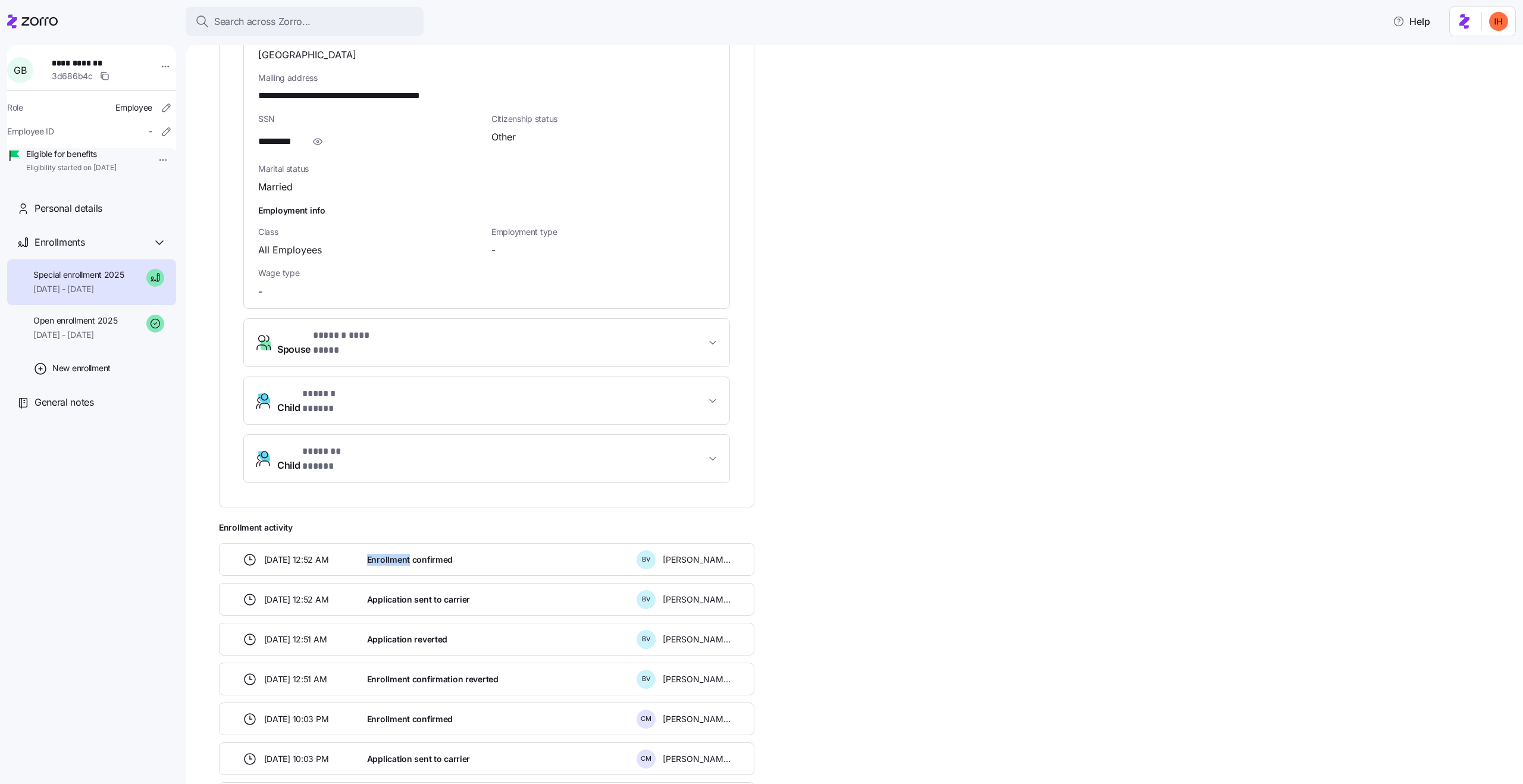
click at [394, 554] on span "Enrollment confirmed" at bounding box center [410, 560] width 86 height 12
click at [423, 593] on span "Application sent to carrier" at bounding box center [418, 599] width 103 height 12
click at [391, 554] on span "Enrollment confirmed" at bounding box center [410, 560] width 86 height 12
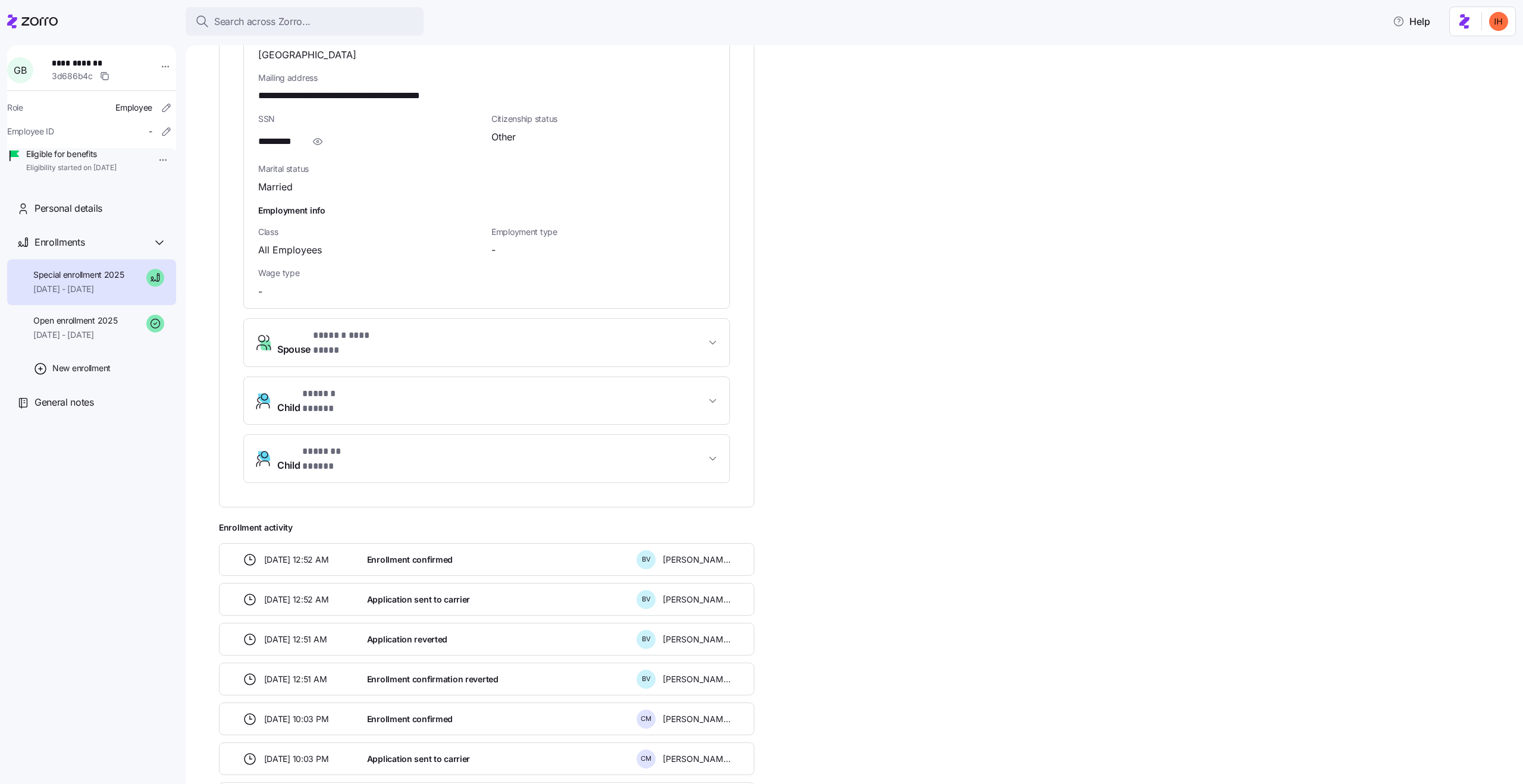
click at [391, 554] on span "Enrollment confirmed" at bounding box center [410, 560] width 86 height 12
click at [415, 593] on span "Application sent to carrier" at bounding box center [418, 599] width 103 height 12
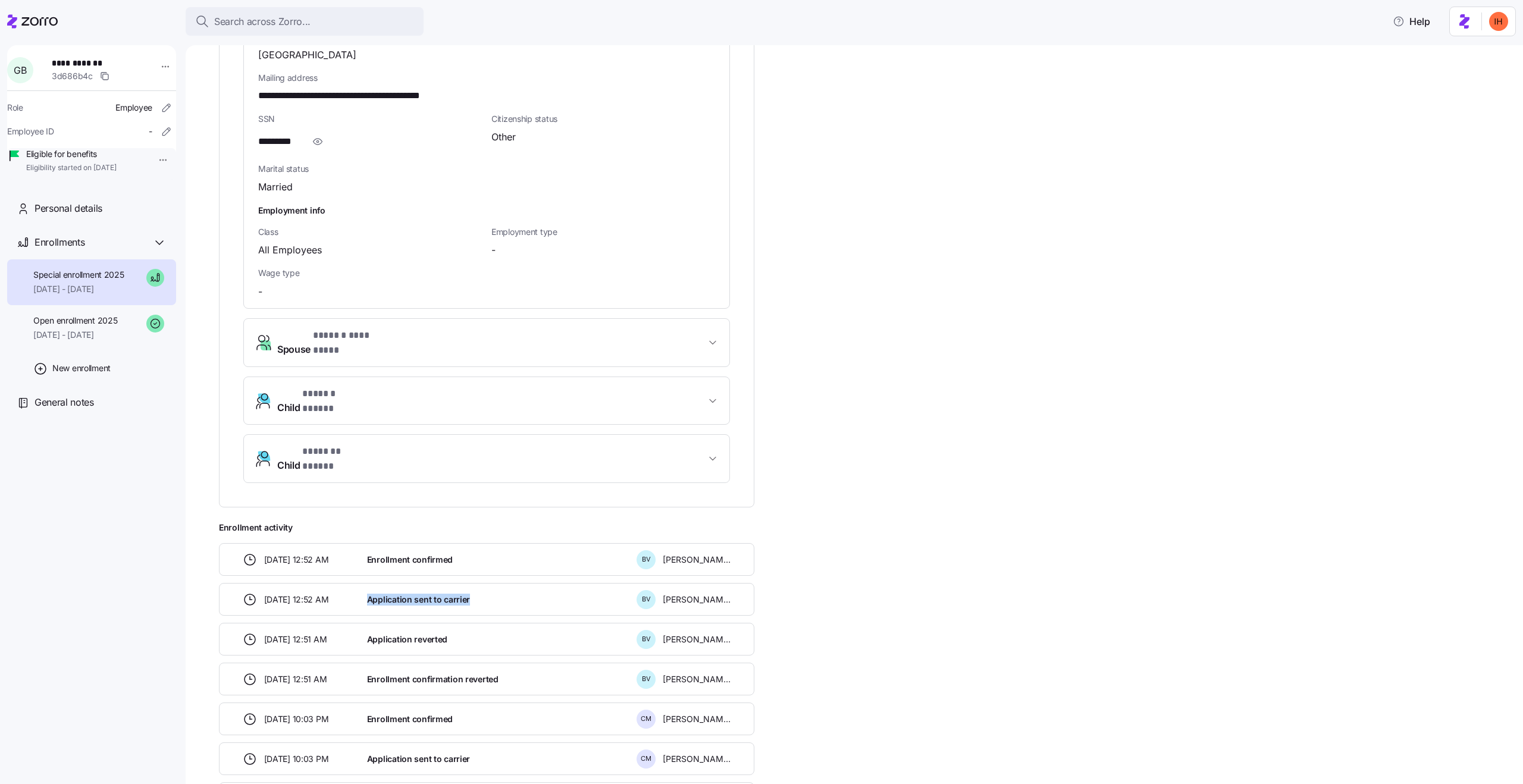
click at [396, 542] on div "[DATE] 12:52 AM Enrollment confirmed B V [PERSON_NAME]" at bounding box center [487, 558] width 536 height 32
click at [388, 554] on span "Enrollment confirmed" at bounding box center [410, 560] width 86 height 12
click at [416, 593] on span "Application sent to carrier" at bounding box center [418, 599] width 103 height 12
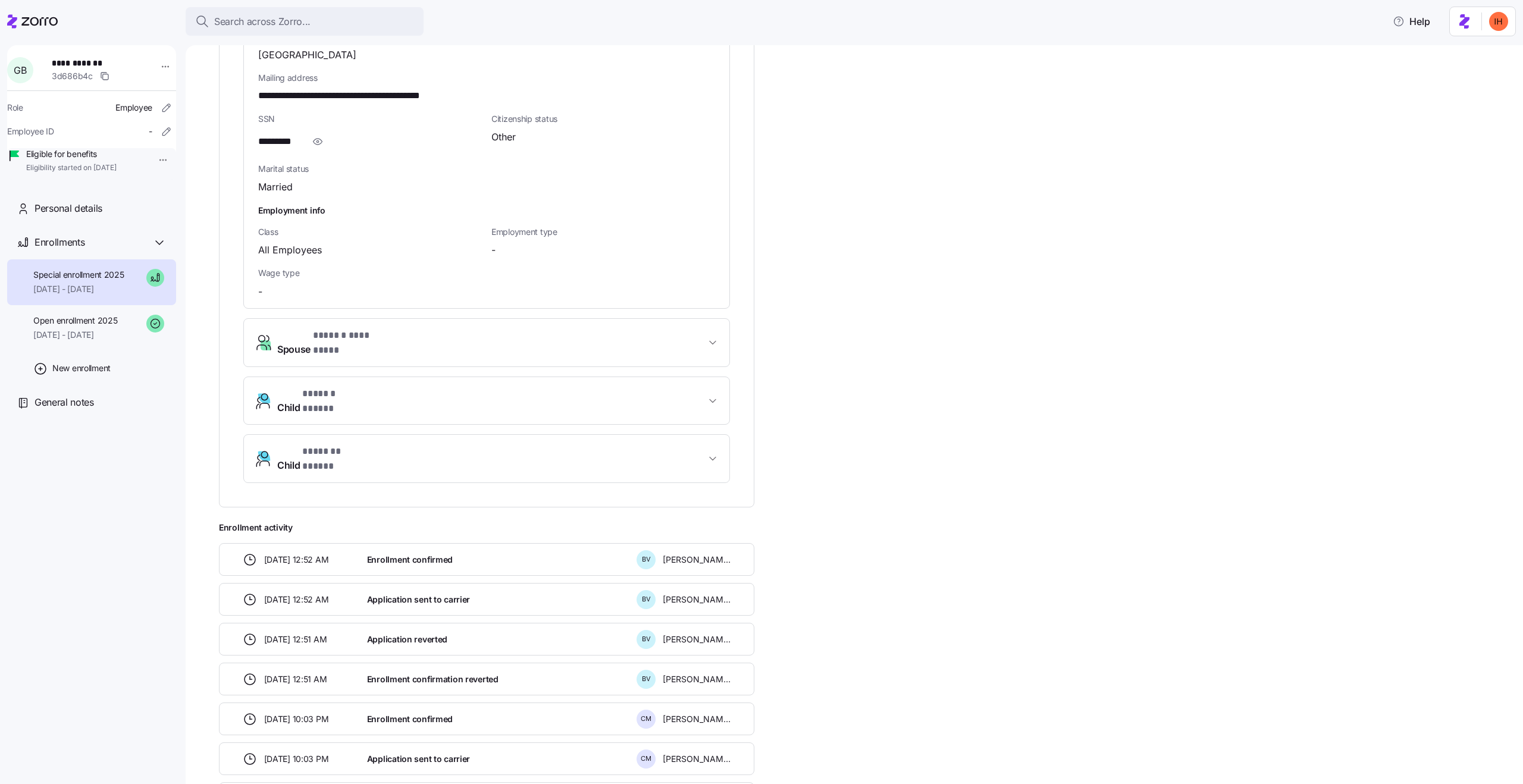
click at [416, 593] on span "Application sent to carrier" at bounding box center [418, 599] width 103 height 12
click at [390, 547] on div "Enrollment confirmed" at bounding box center [497, 559] width 270 height 24
click at [383, 554] on span "Enrollment confirmed" at bounding box center [410, 560] width 86 height 12
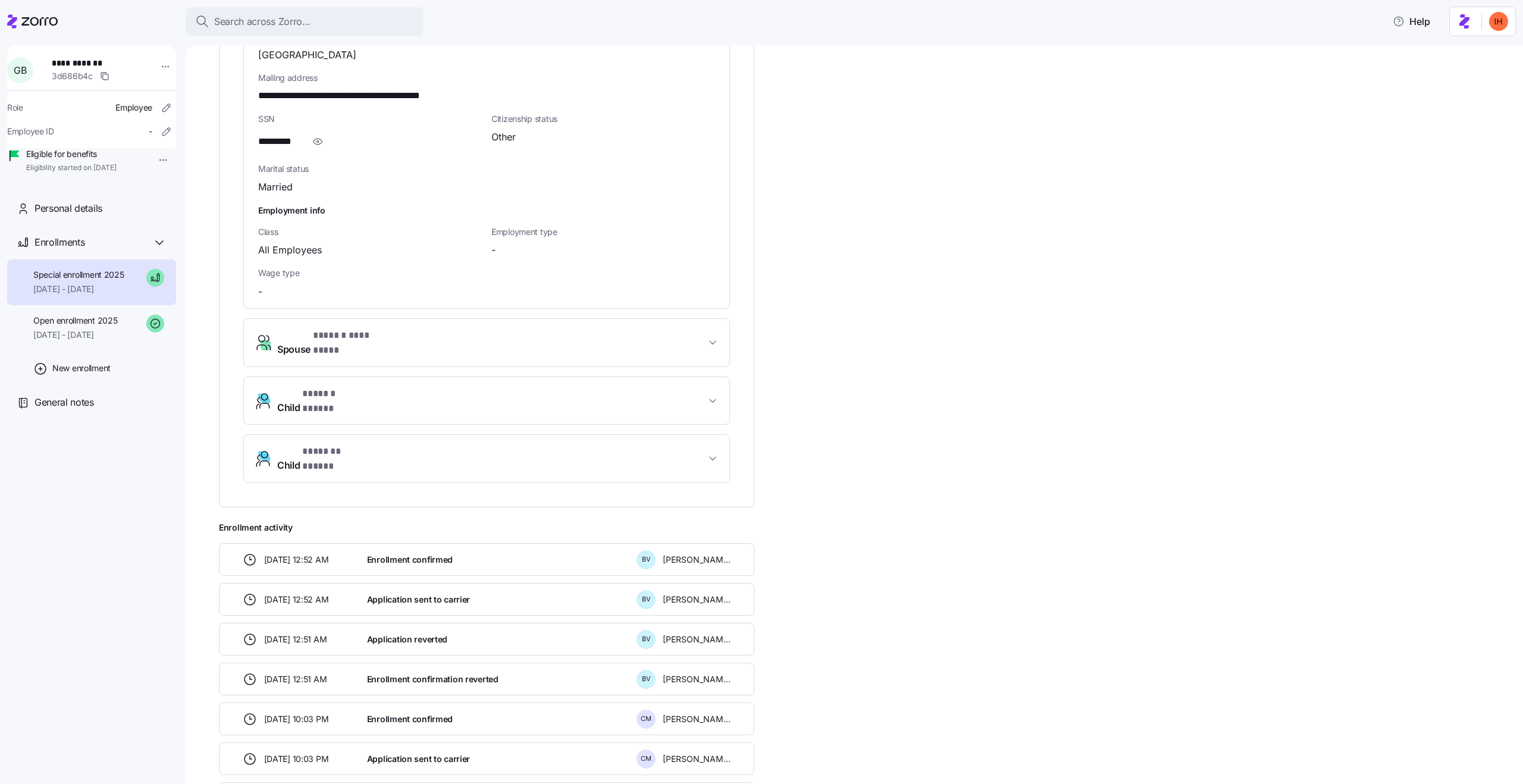
click at [383, 554] on span "Enrollment confirmed" at bounding box center [410, 560] width 86 height 12
click at [439, 583] on div "[DATE] 12:52 AM Application sent to carrier B V [PERSON_NAME]" at bounding box center [487, 598] width 536 height 32
